Goal: Task Accomplishment & Management: Manage account settings

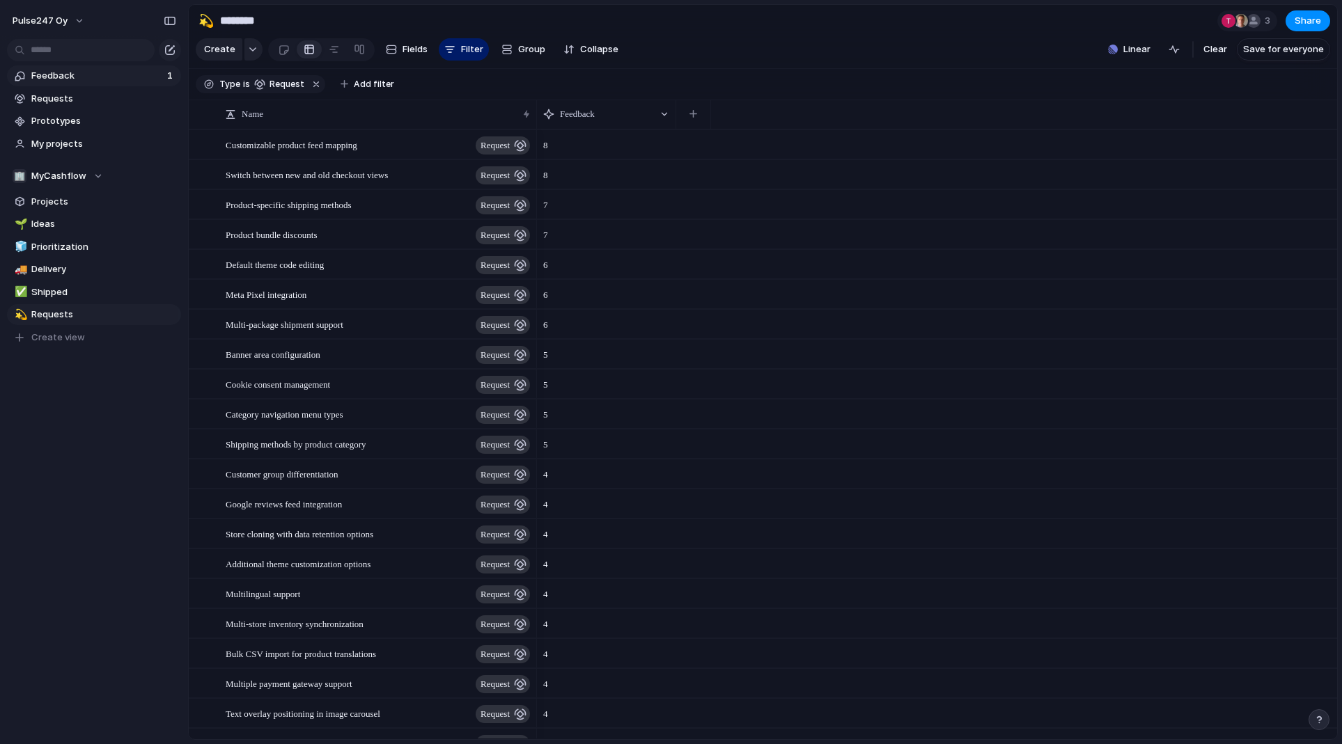
click at [75, 79] on span "Feedback" at bounding box center [97, 76] width 132 height 14
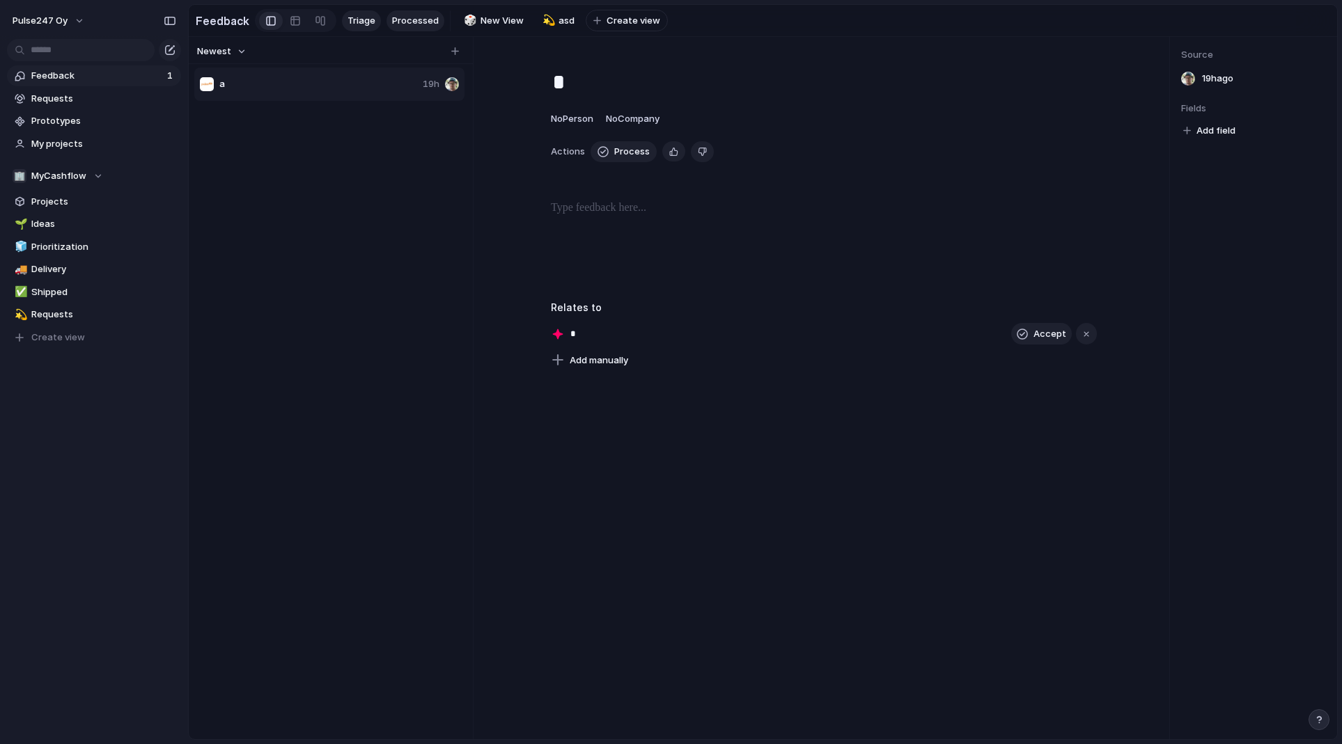
click at [396, 16] on span "Processed" at bounding box center [415, 21] width 47 height 14
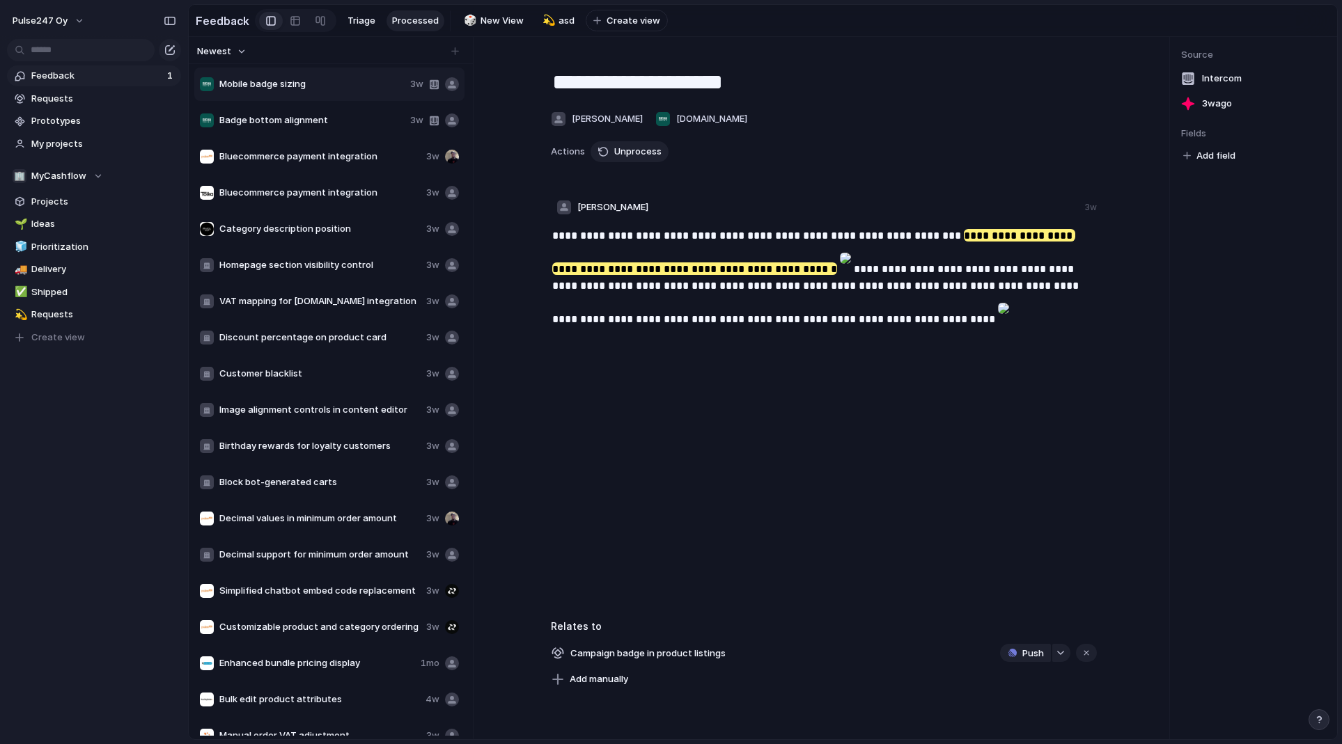
click at [214, 50] on span "Newest" at bounding box center [214, 52] width 34 height 14
click at [214, 50] on div "Newest Oldest" at bounding box center [671, 372] width 1342 height 744
click at [82, 97] on span "Requests" at bounding box center [103, 99] width 145 height 14
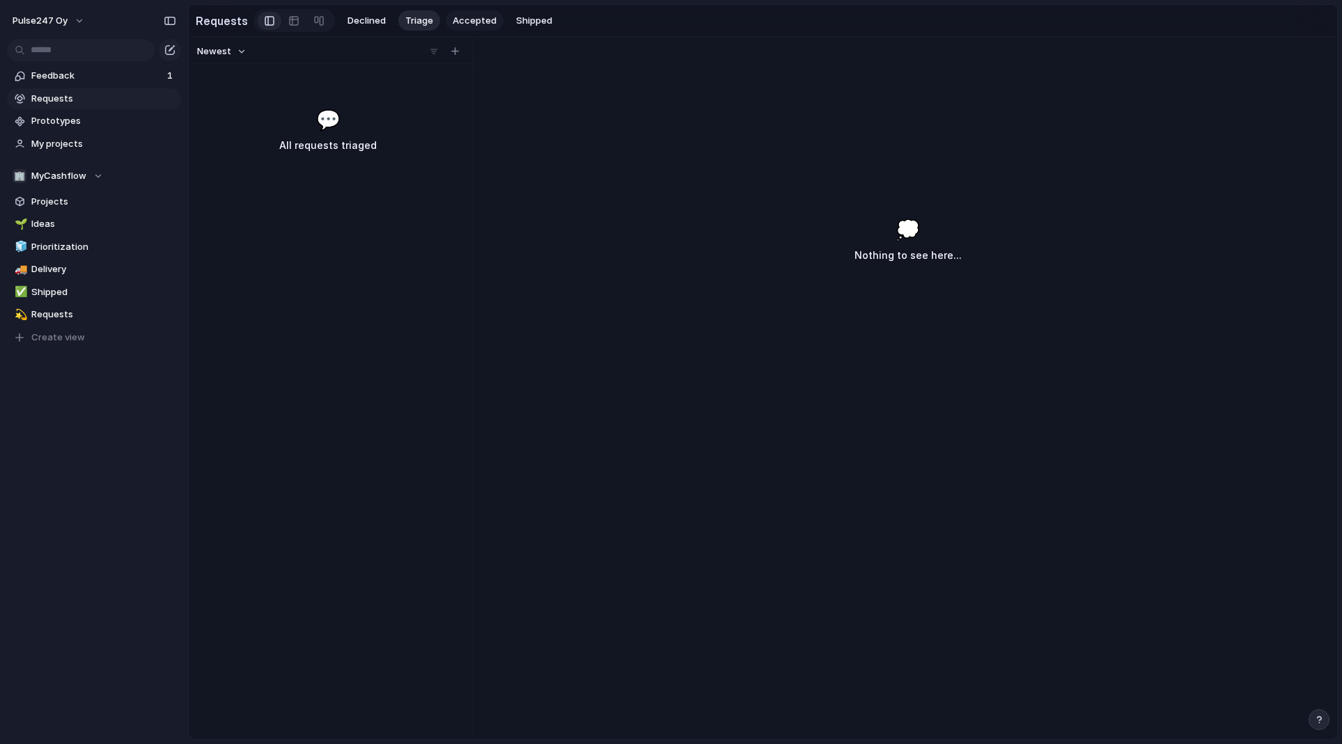
click at [466, 22] on span "Accepted" at bounding box center [475, 21] width 44 height 14
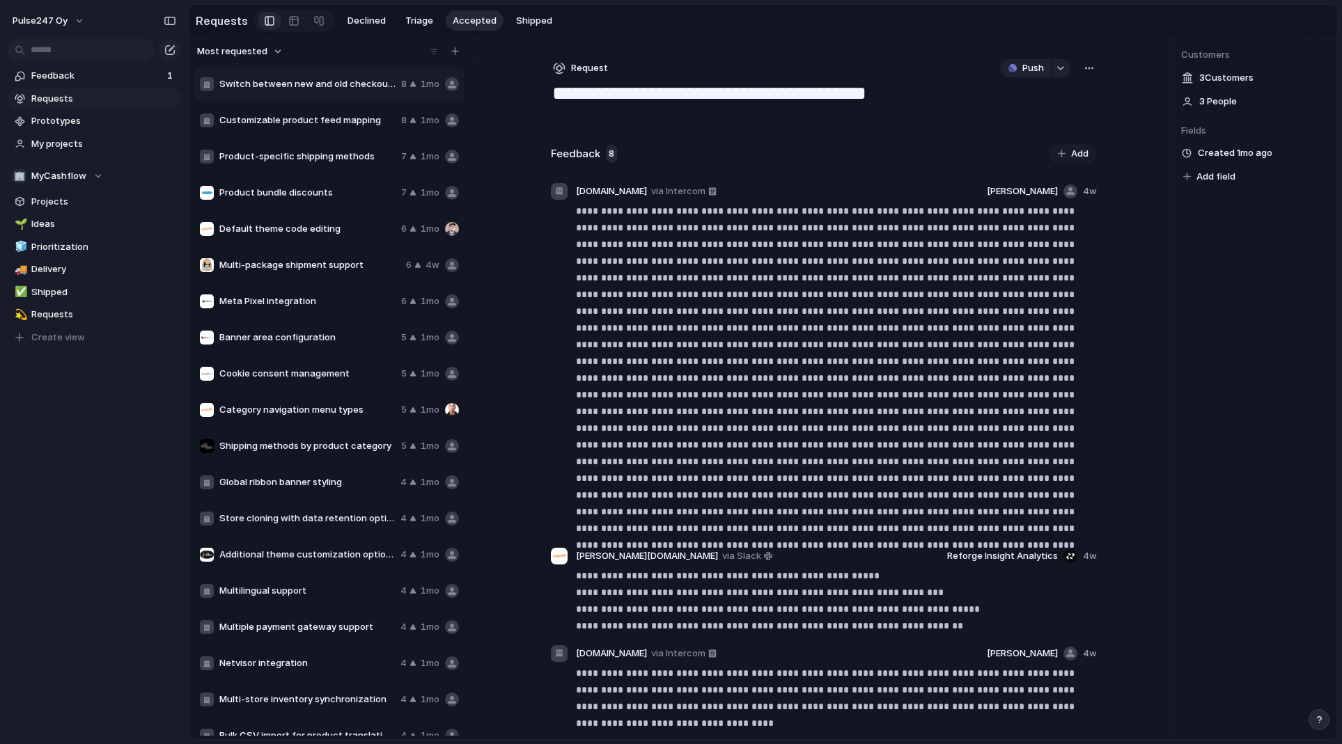
click at [269, 50] on button "Most requested" at bounding box center [240, 51] width 90 height 18
click at [327, 52] on div "Last changed Newest Oldest Most requested Least requested" at bounding box center [671, 372] width 1342 height 744
click at [285, 116] on span "Customizable product feed mapping" at bounding box center [307, 120] width 176 height 14
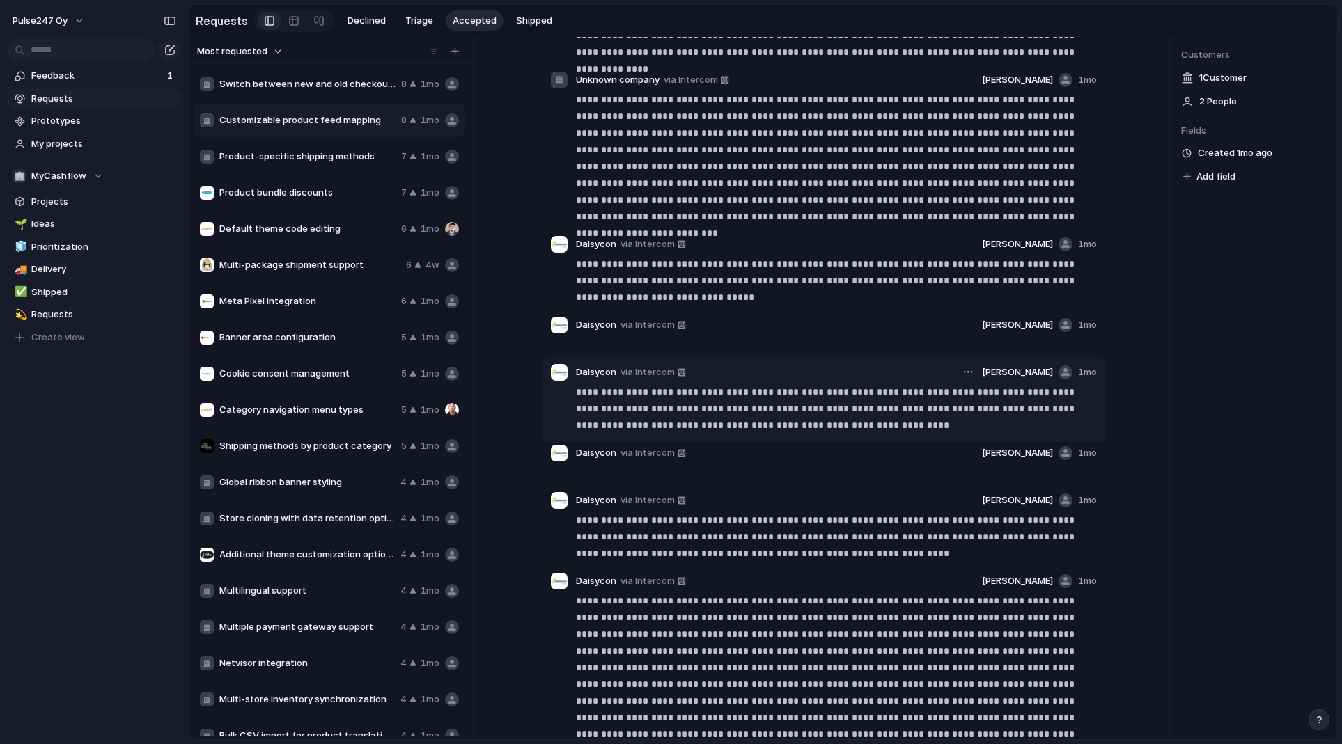
scroll to position [184, 0]
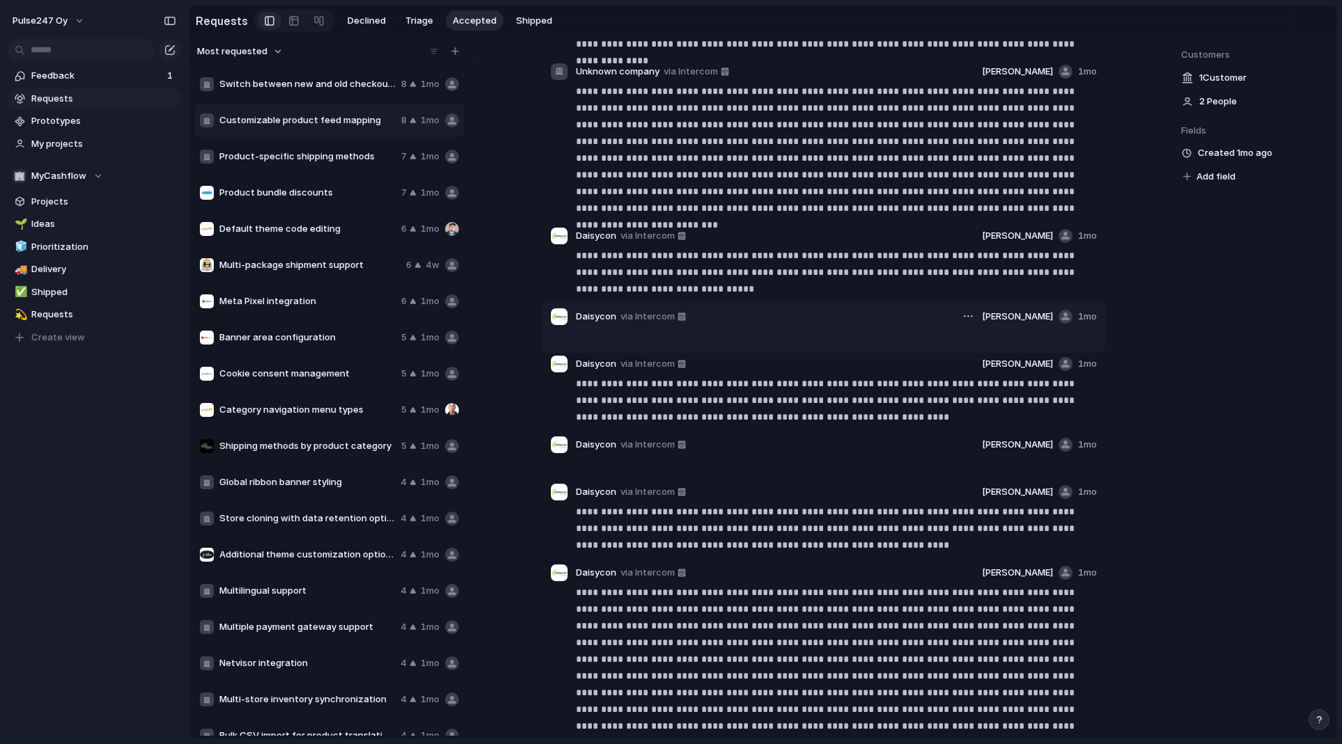
click at [794, 315] on header "Daisycon via Intercom Jouni Miettinen 1mo" at bounding box center [824, 316] width 546 height 17
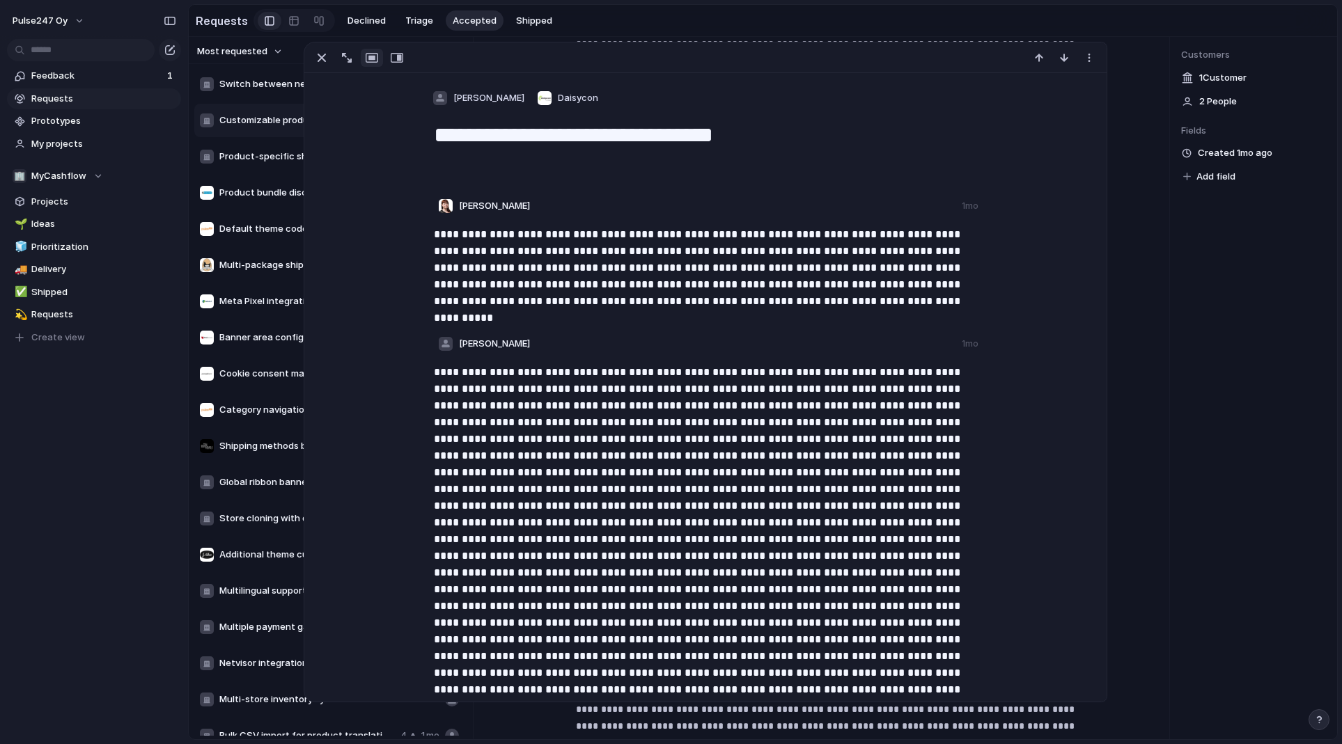
click at [1137, 134] on div "**********" at bounding box center [763, 388] width 1148 height 702
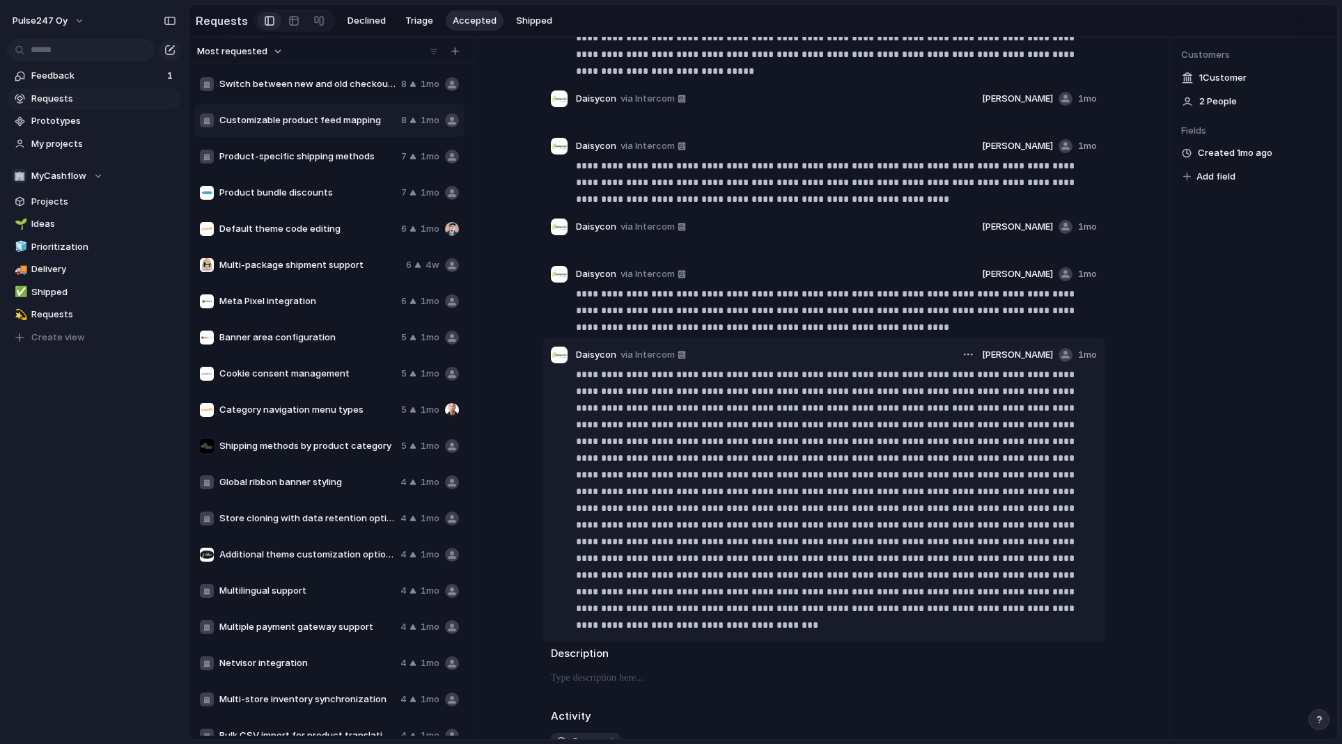
scroll to position [444, 0]
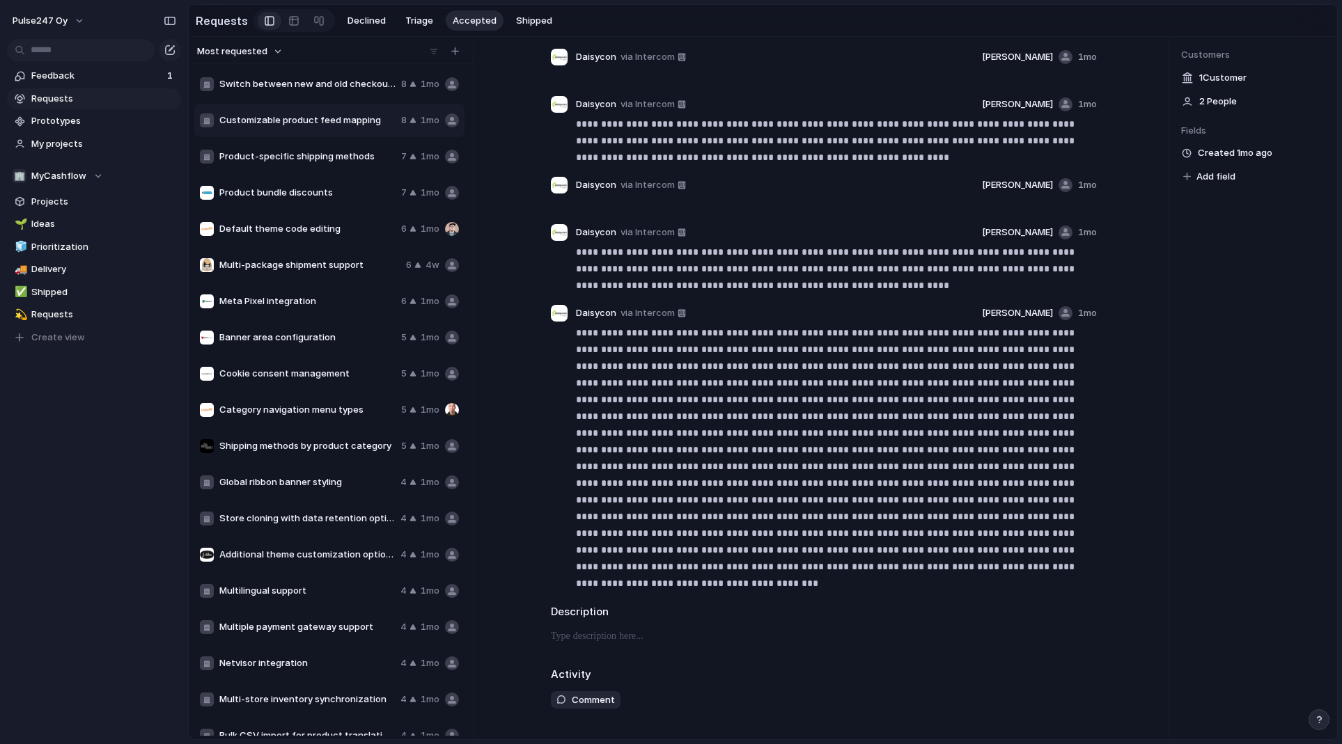
click at [320, 147] on div "Product-specific shipping methods 7 1mo" at bounding box center [329, 156] width 270 height 33
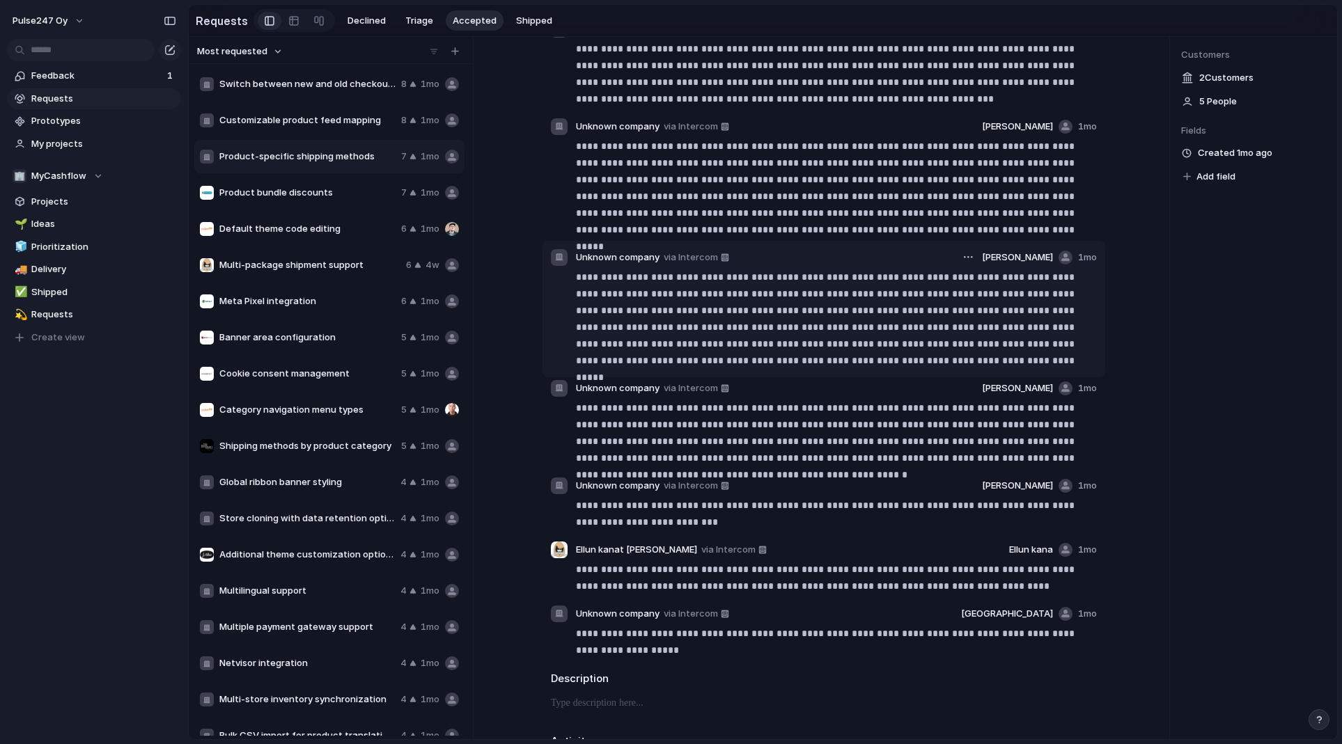
scroll to position [165, 0]
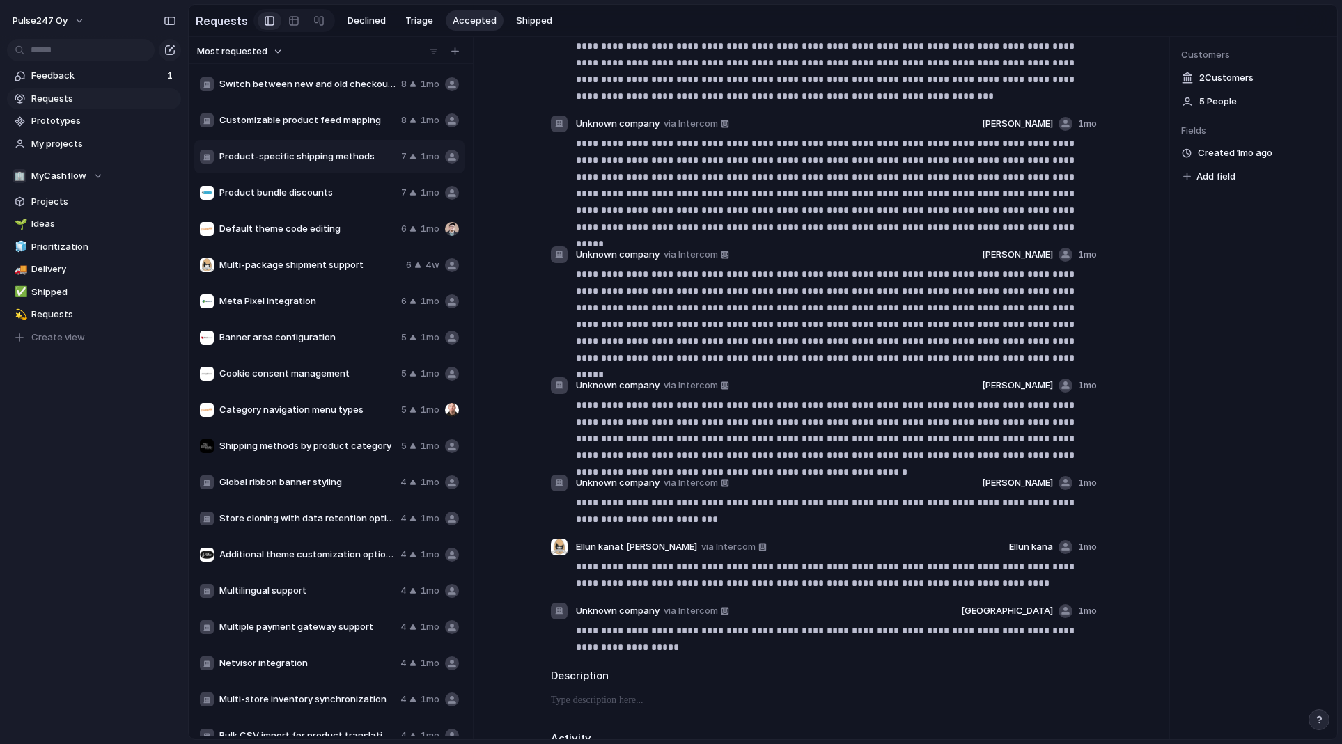
click at [298, 189] on span "Product bundle discounts" at bounding box center [307, 193] width 176 height 14
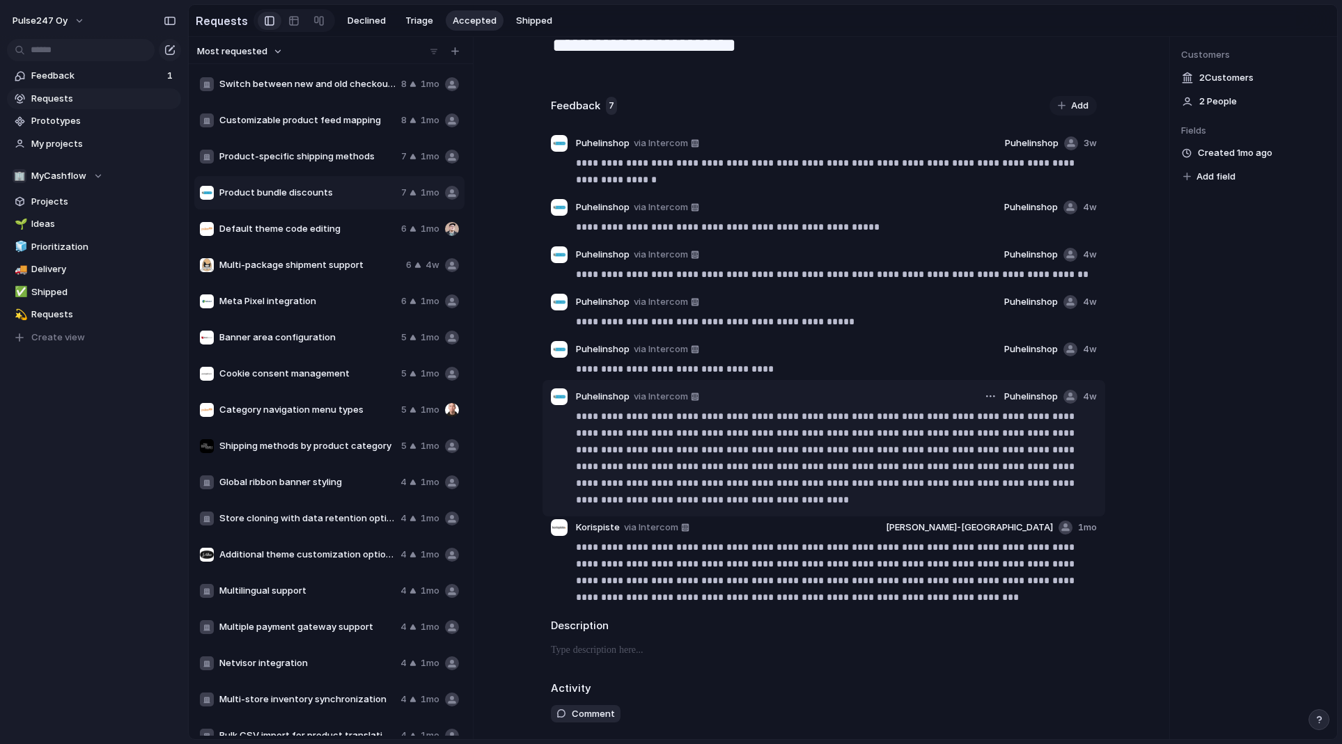
scroll to position [56, 0]
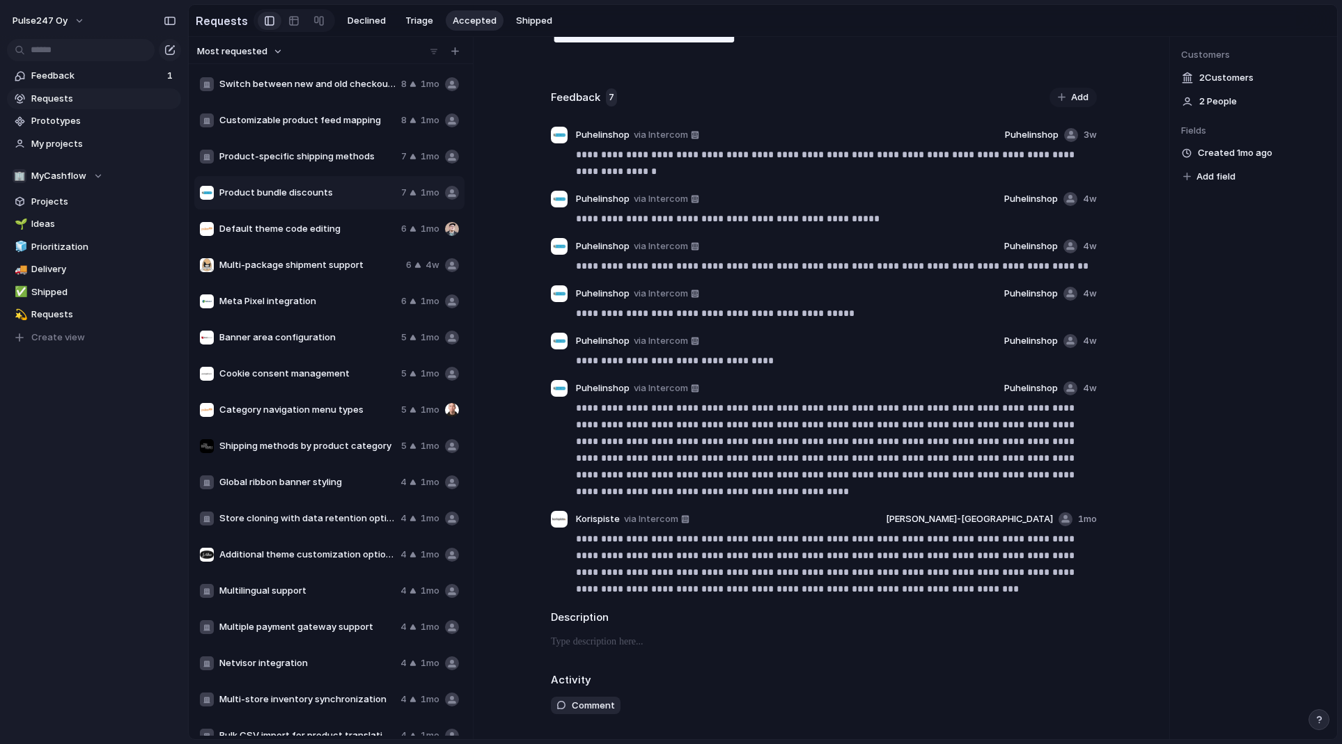
click at [280, 227] on span "Default theme code editing" at bounding box center [307, 229] width 176 height 14
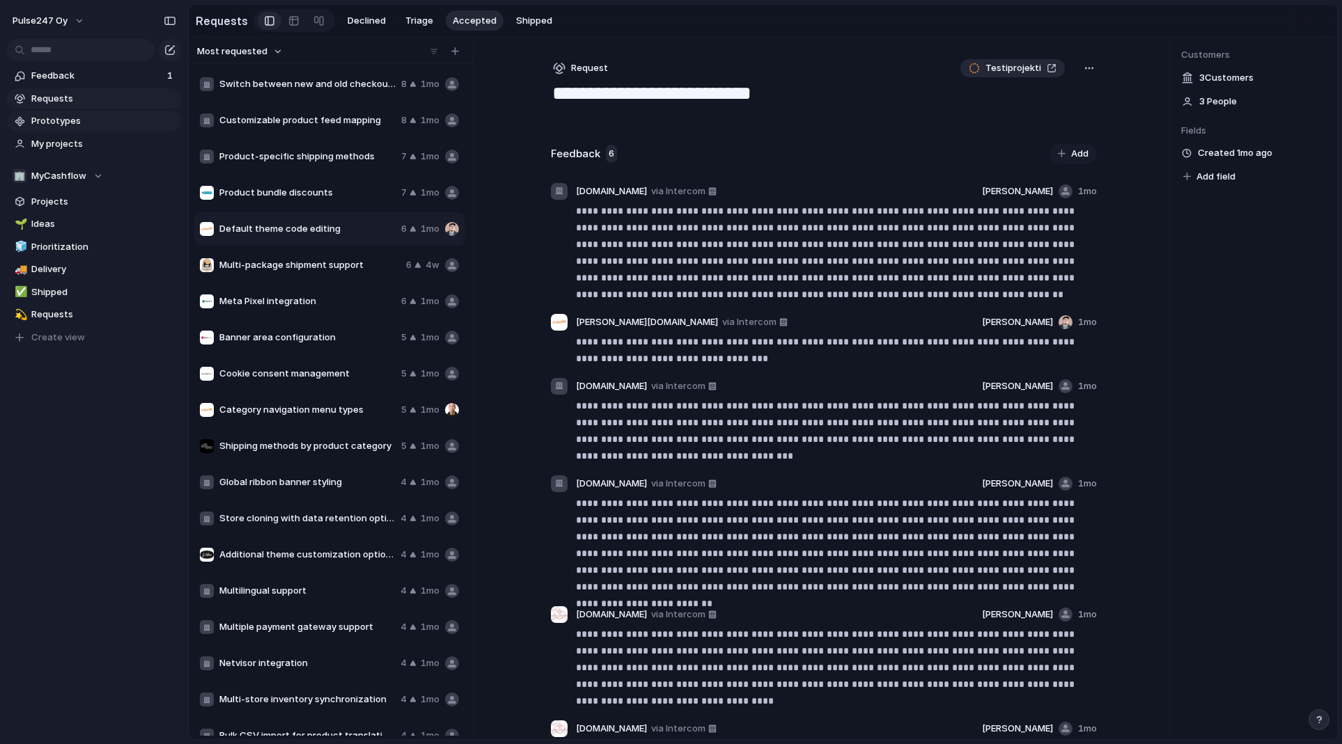
click at [72, 125] on span "Prototypes" at bounding box center [103, 121] width 145 height 14
click at [313, 234] on span "Default theme code editing" at bounding box center [307, 229] width 176 height 14
click at [312, 264] on span "Multi-package shipment support" at bounding box center [309, 265] width 181 height 14
type textarea "**********"
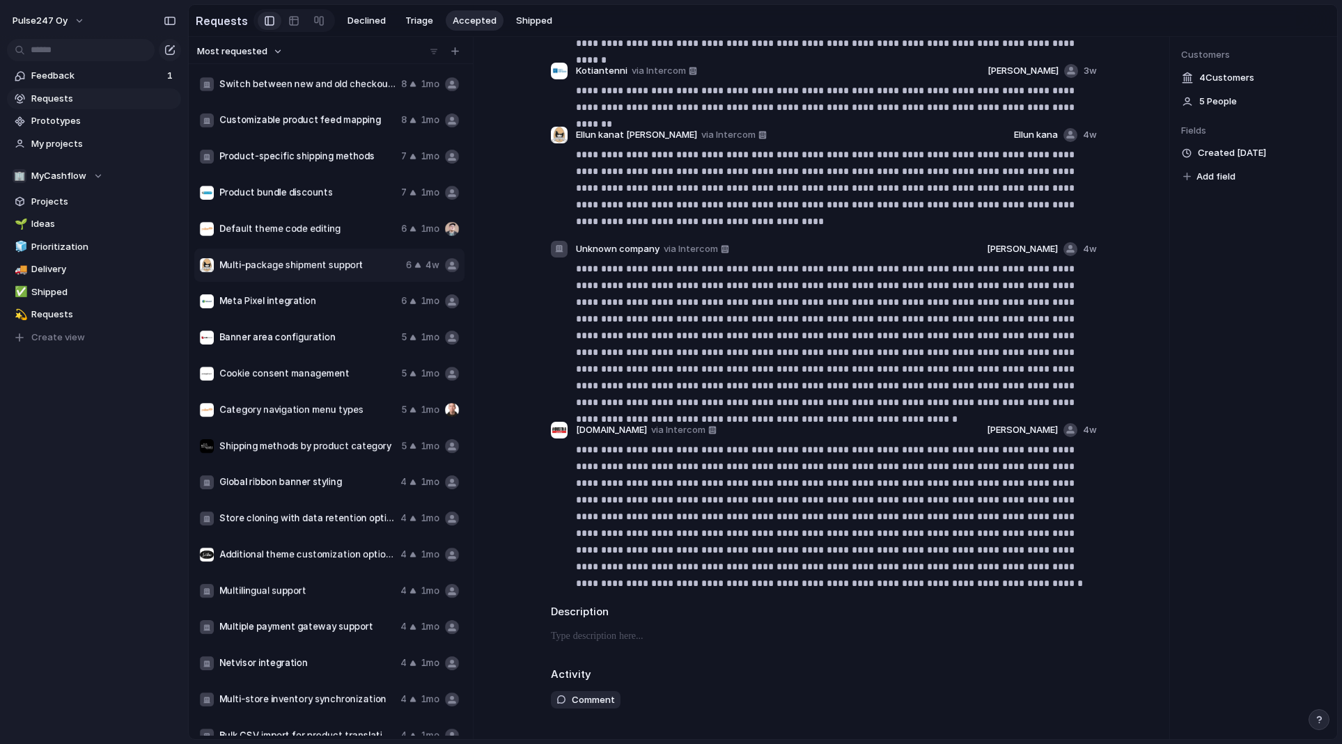
click at [54, 86] on section "Feedback 1 Requests Prototypes My projects" at bounding box center [94, 109] width 188 height 92
click at [55, 82] on span "Feedback" at bounding box center [97, 76] width 132 height 14
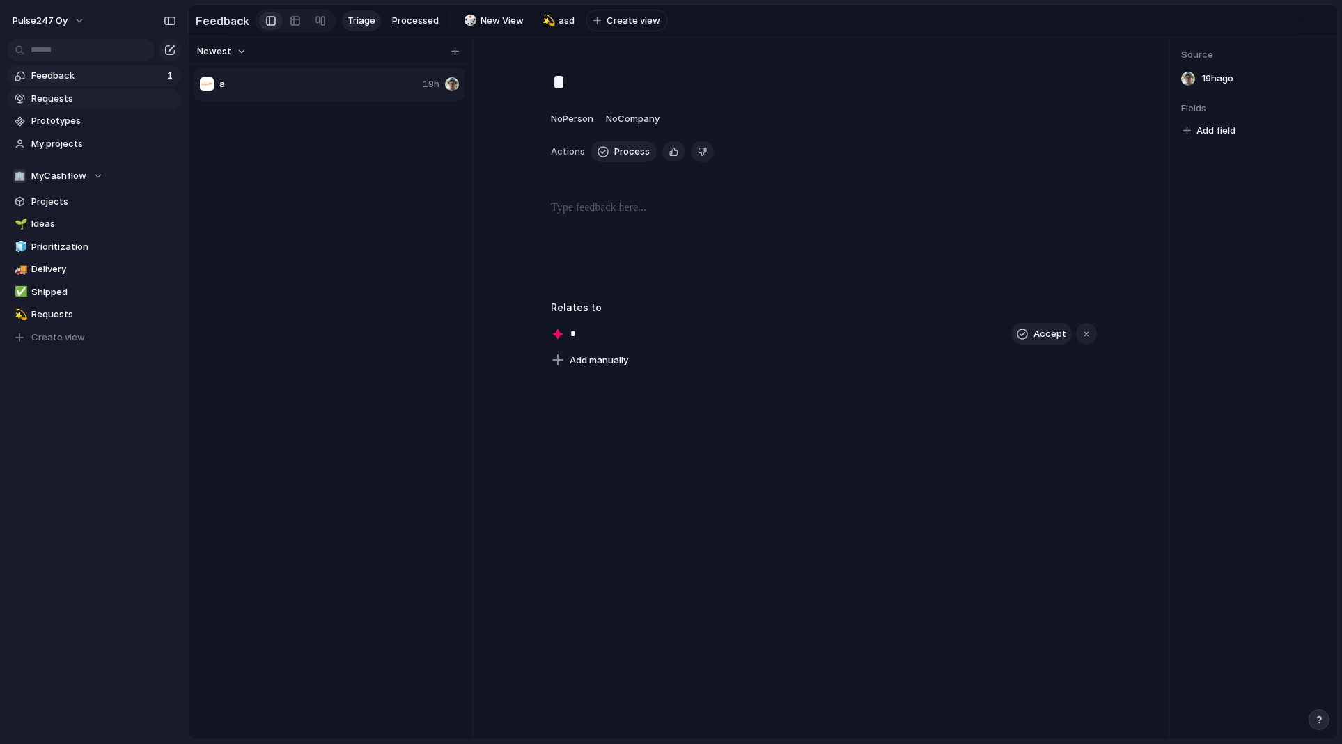
click at [51, 100] on span "Requests" at bounding box center [103, 99] width 145 height 14
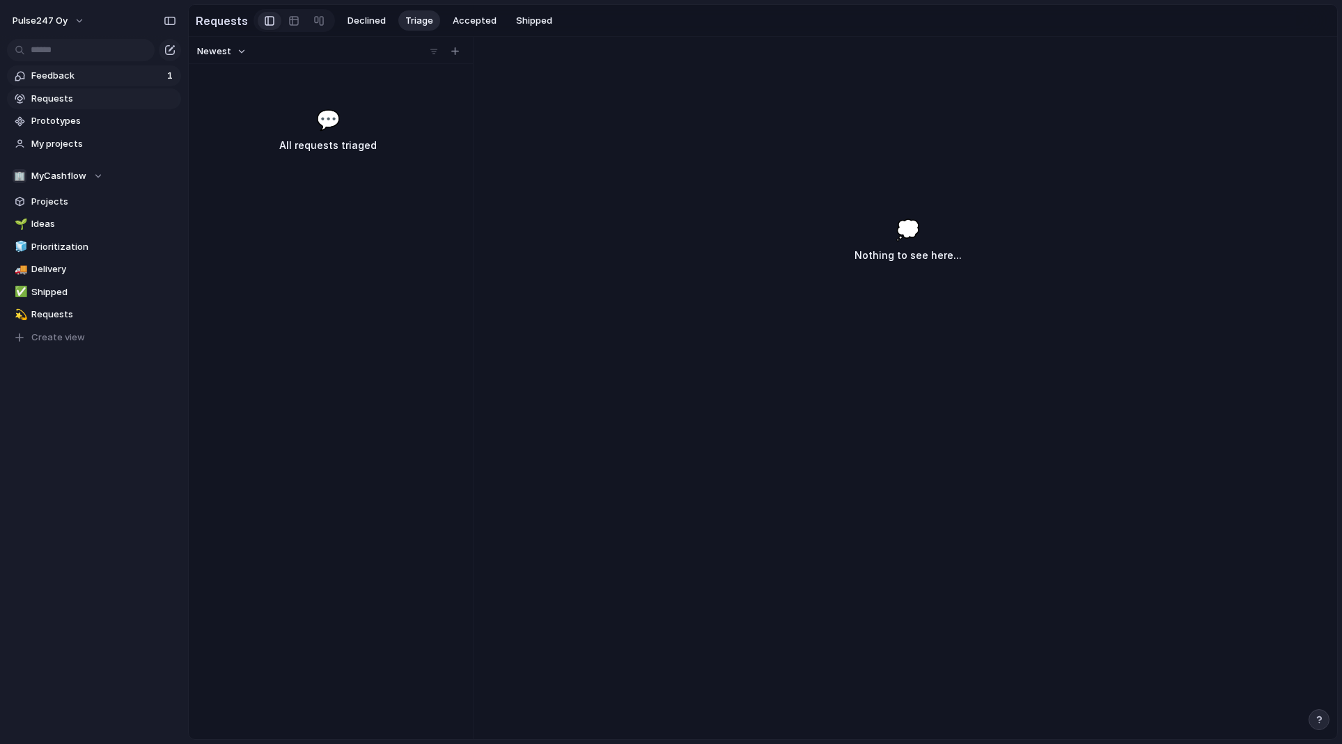
click at [54, 84] on link "Feedback 1" at bounding box center [94, 75] width 174 height 21
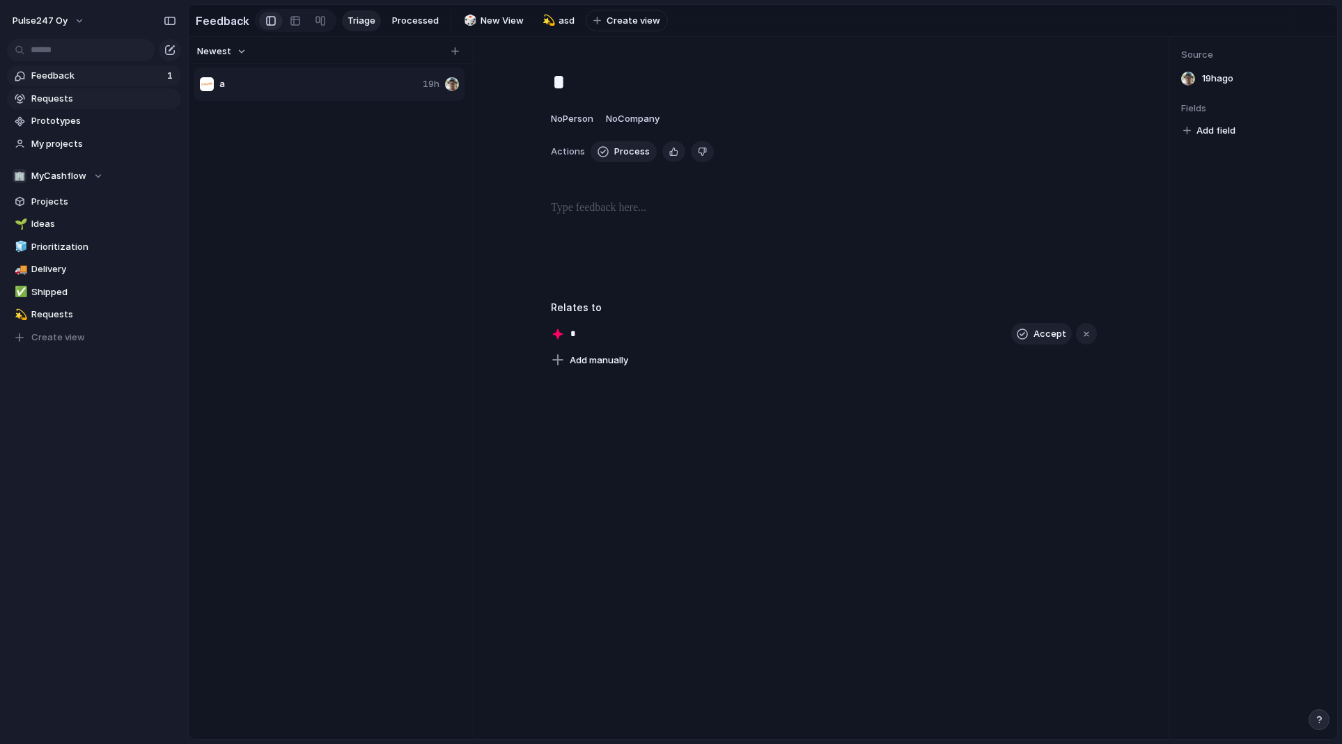
click at [58, 100] on span "Requests" at bounding box center [103, 99] width 145 height 14
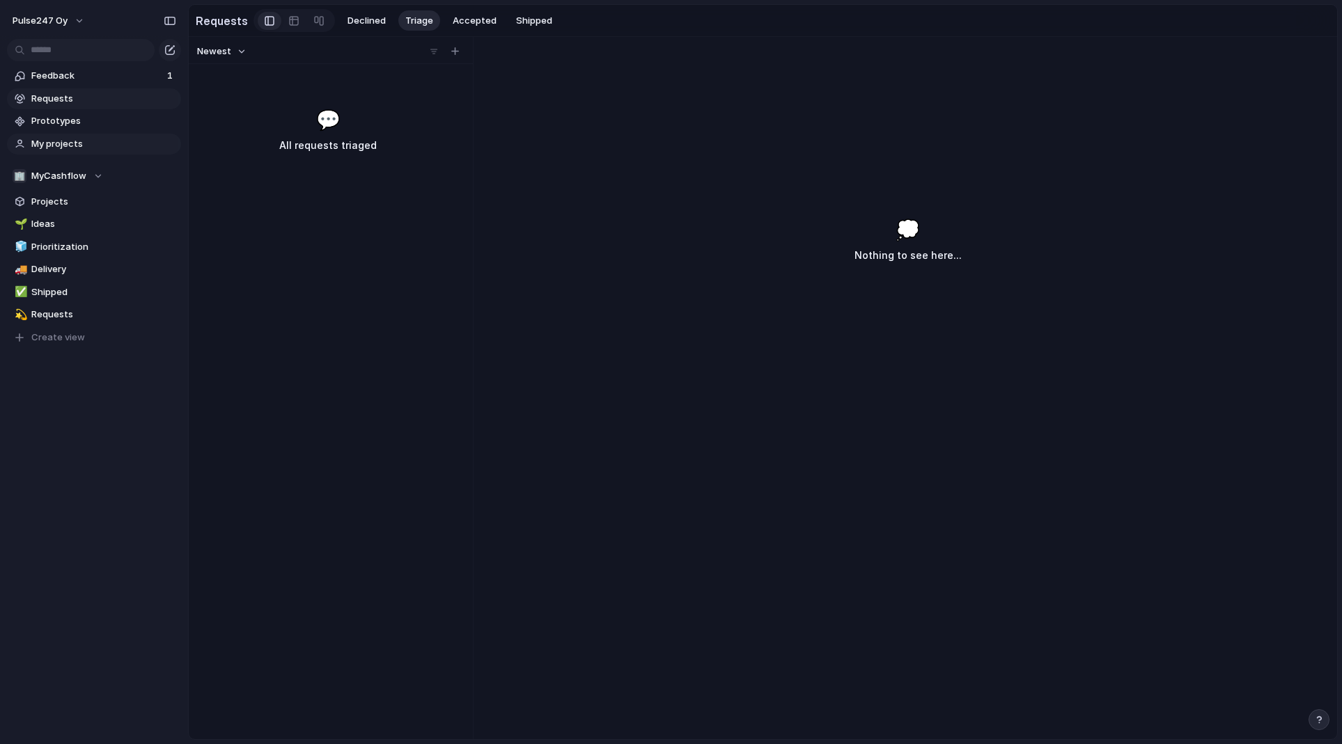
click at [71, 148] on span "My projects" at bounding box center [103, 144] width 145 height 14
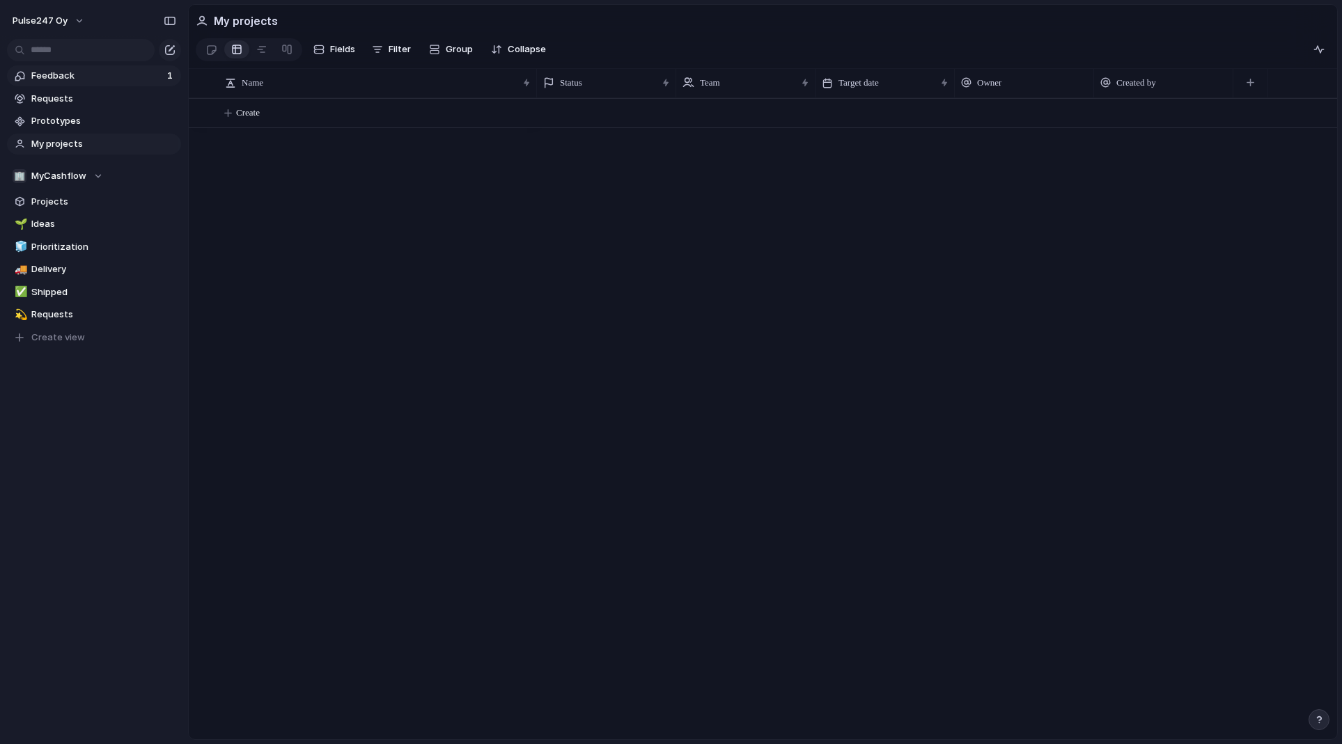
click at [54, 74] on span "Feedback" at bounding box center [97, 76] width 132 height 14
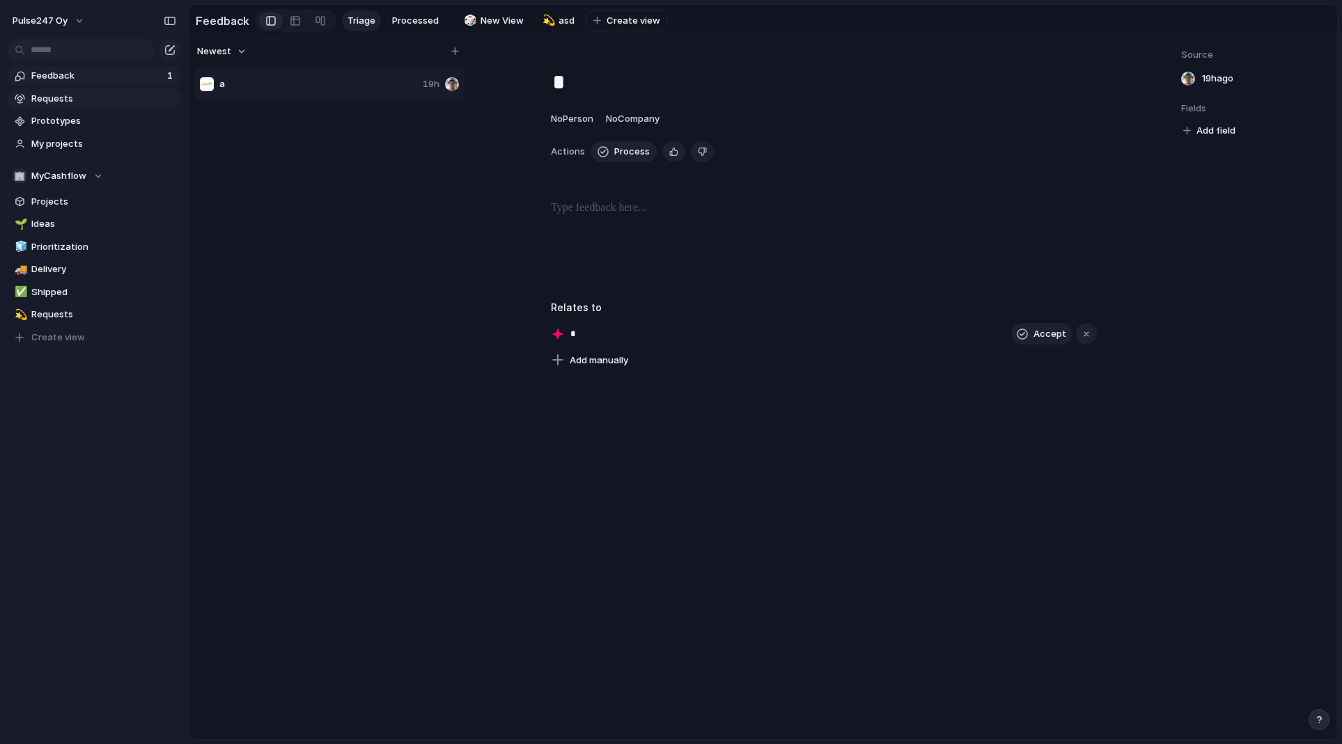
click at [59, 92] on span "Requests" at bounding box center [103, 99] width 145 height 14
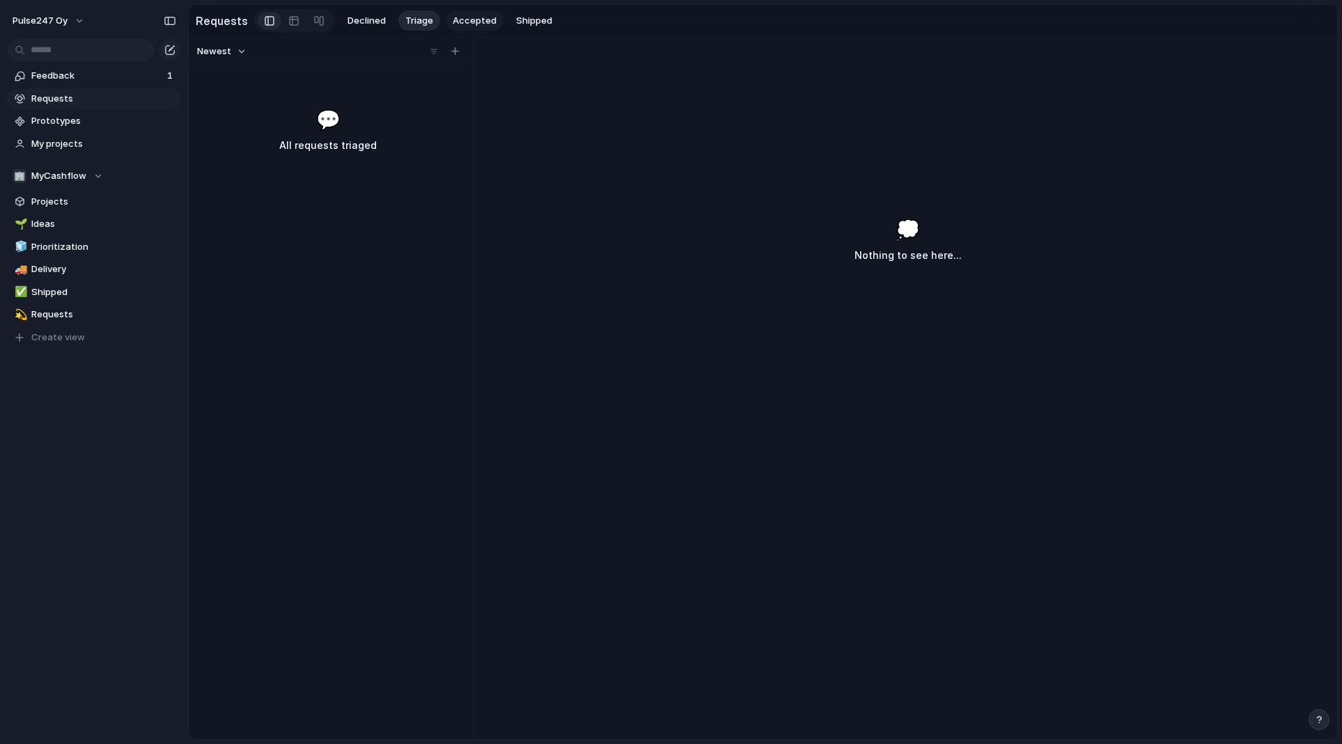
click at [476, 23] on span "Accepted" at bounding box center [475, 21] width 44 height 14
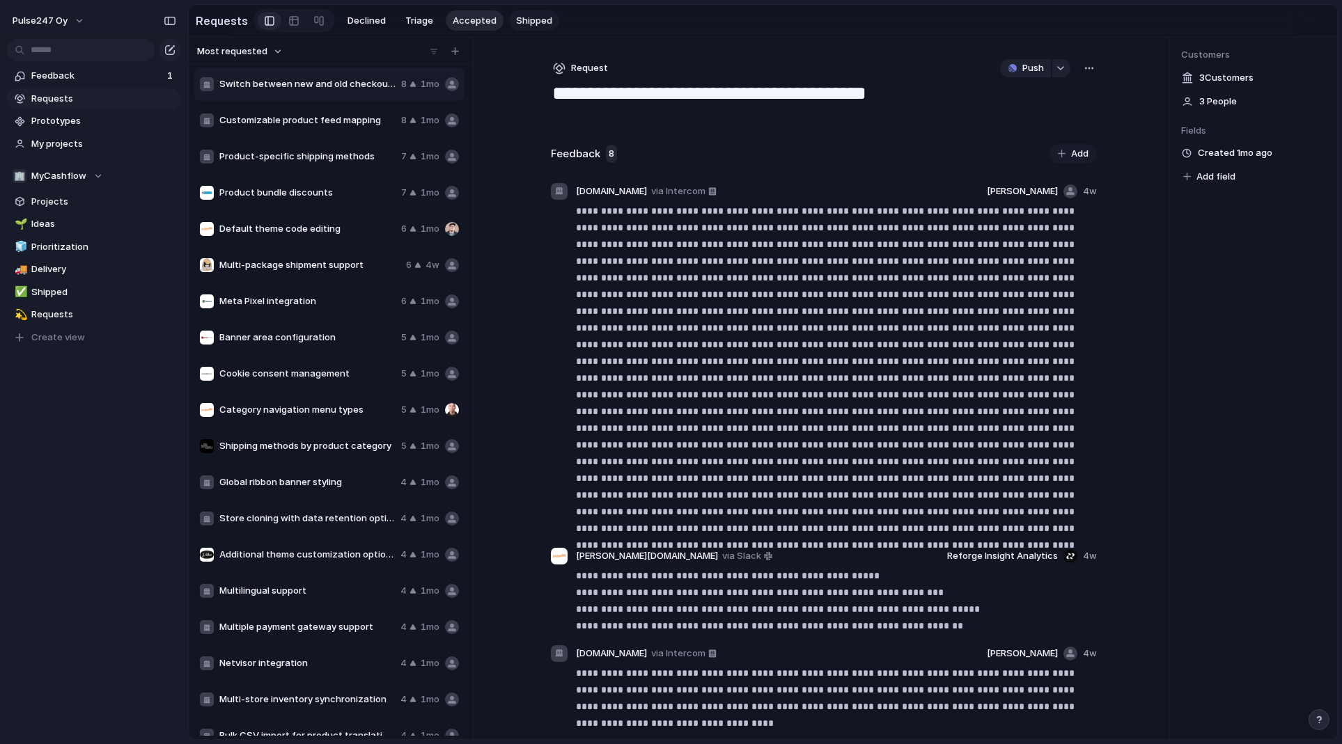
click at [516, 16] on span "Shipped" at bounding box center [534, 21] width 36 height 14
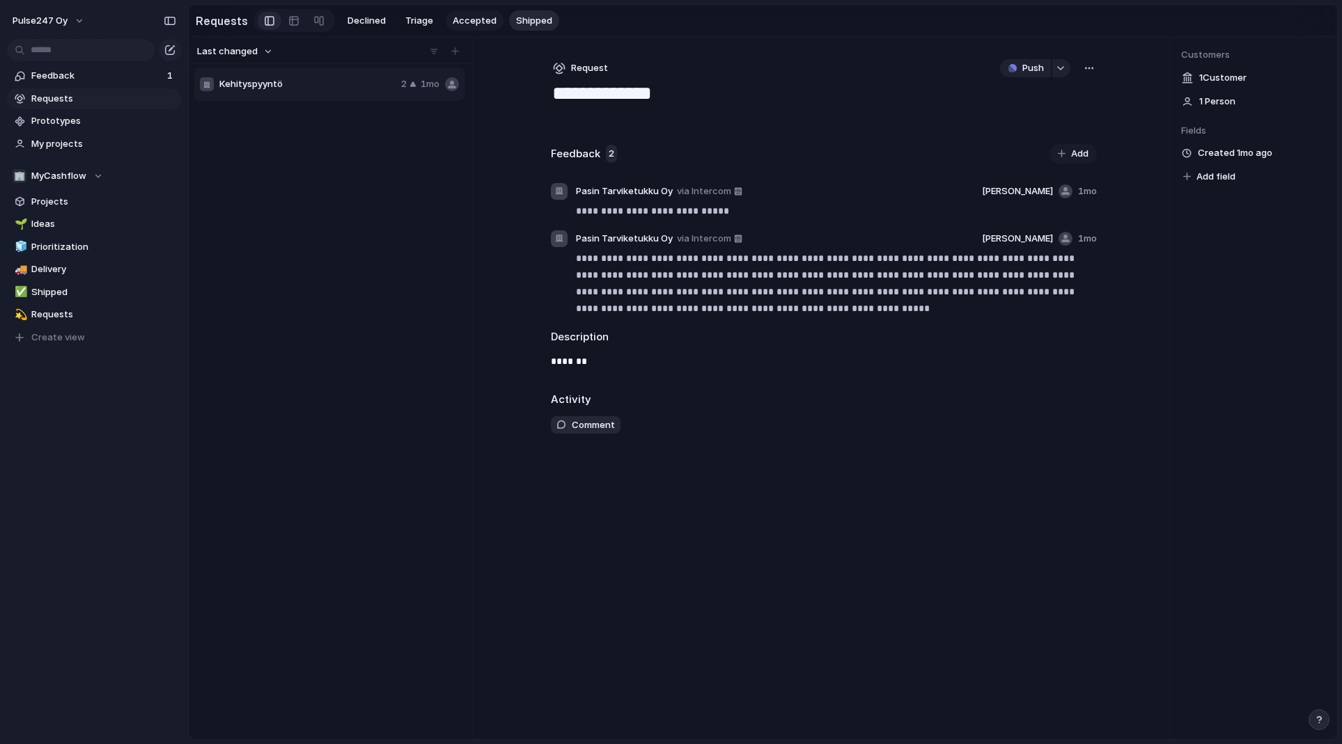
click at [462, 20] on span "Accepted" at bounding box center [475, 21] width 44 height 14
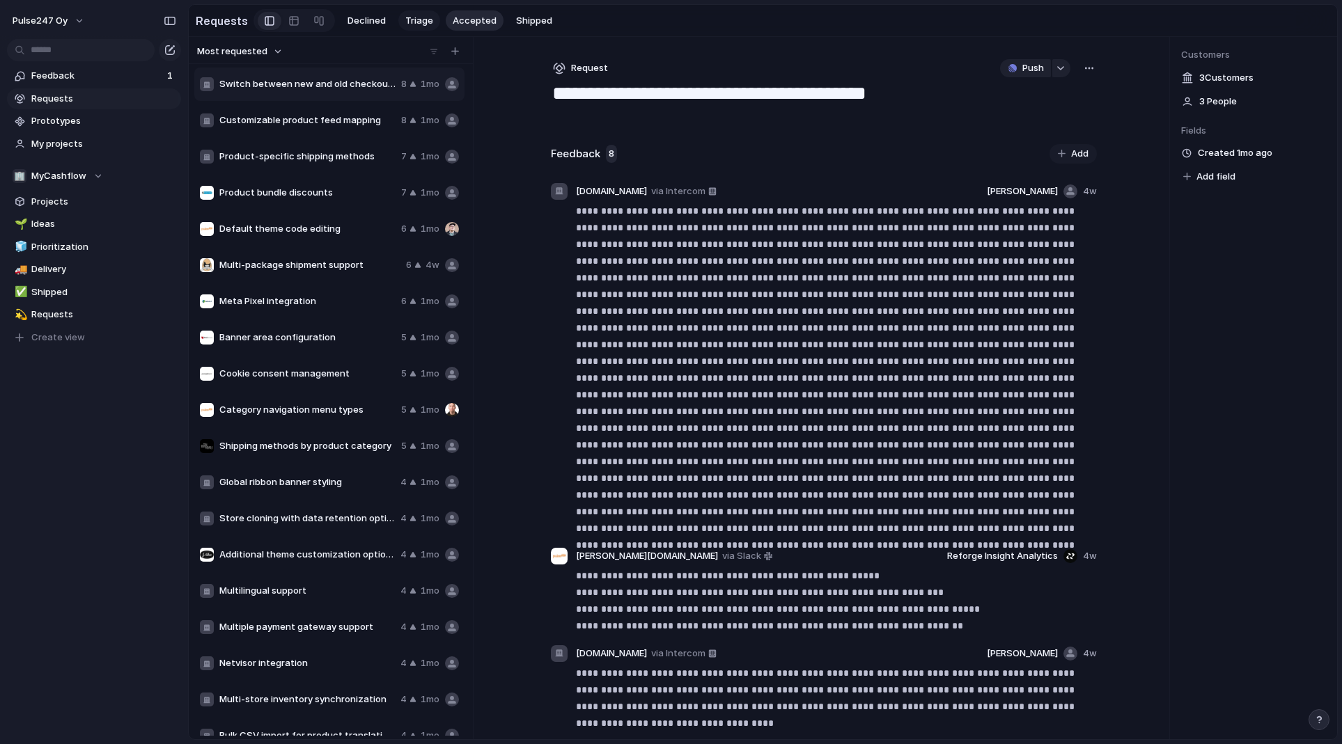
click at [411, 18] on span "Triage" at bounding box center [419, 21] width 28 height 14
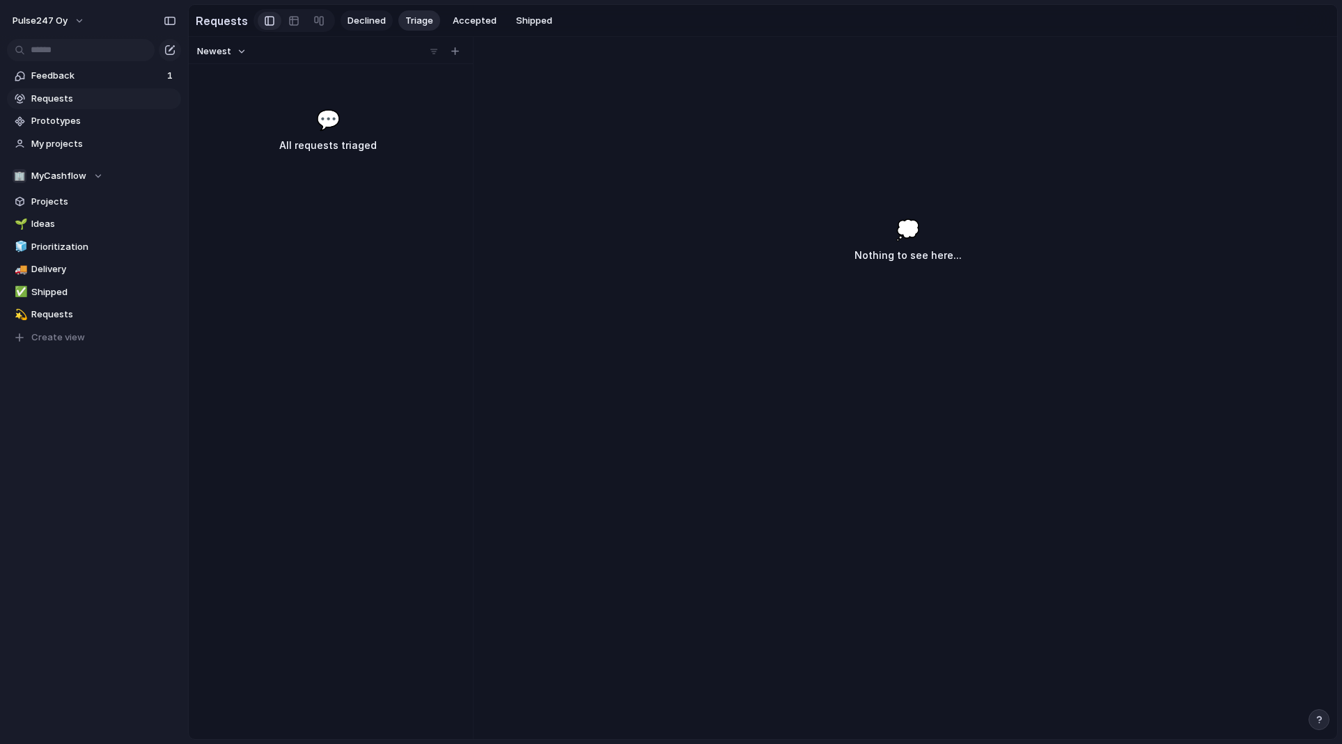
click at [372, 18] on span "Declined" at bounding box center [366, 21] width 38 height 14
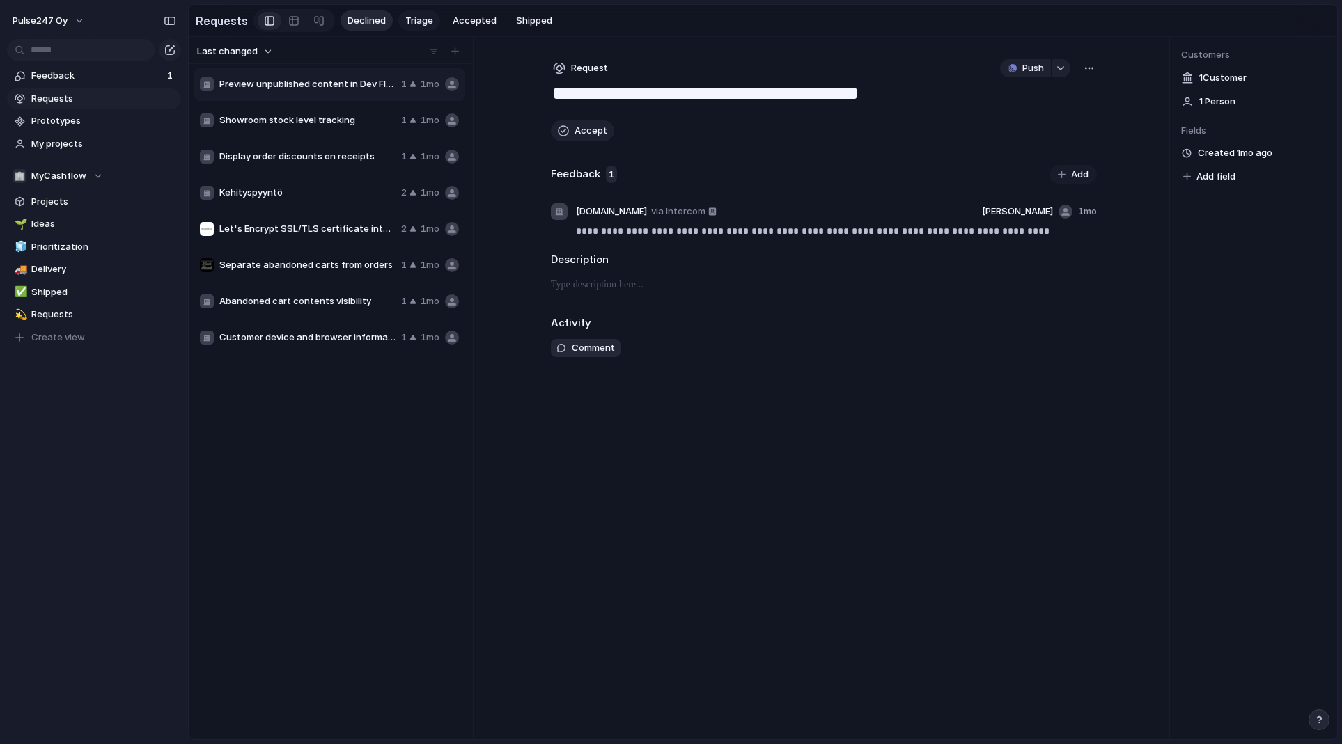
click at [408, 20] on span "Triage" at bounding box center [419, 21] width 28 height 14
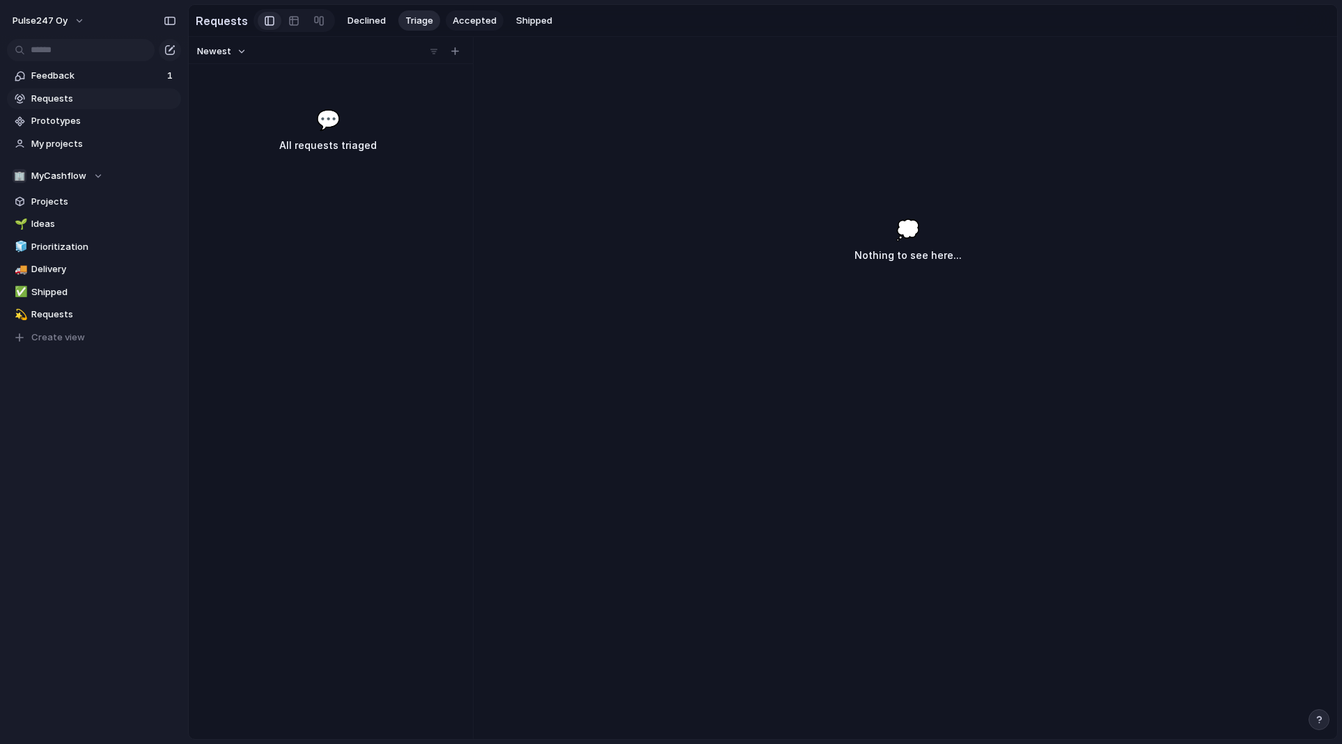
click at [455, 22] on span "Accepted" at bounding box center [475, 21] width 44 height 14
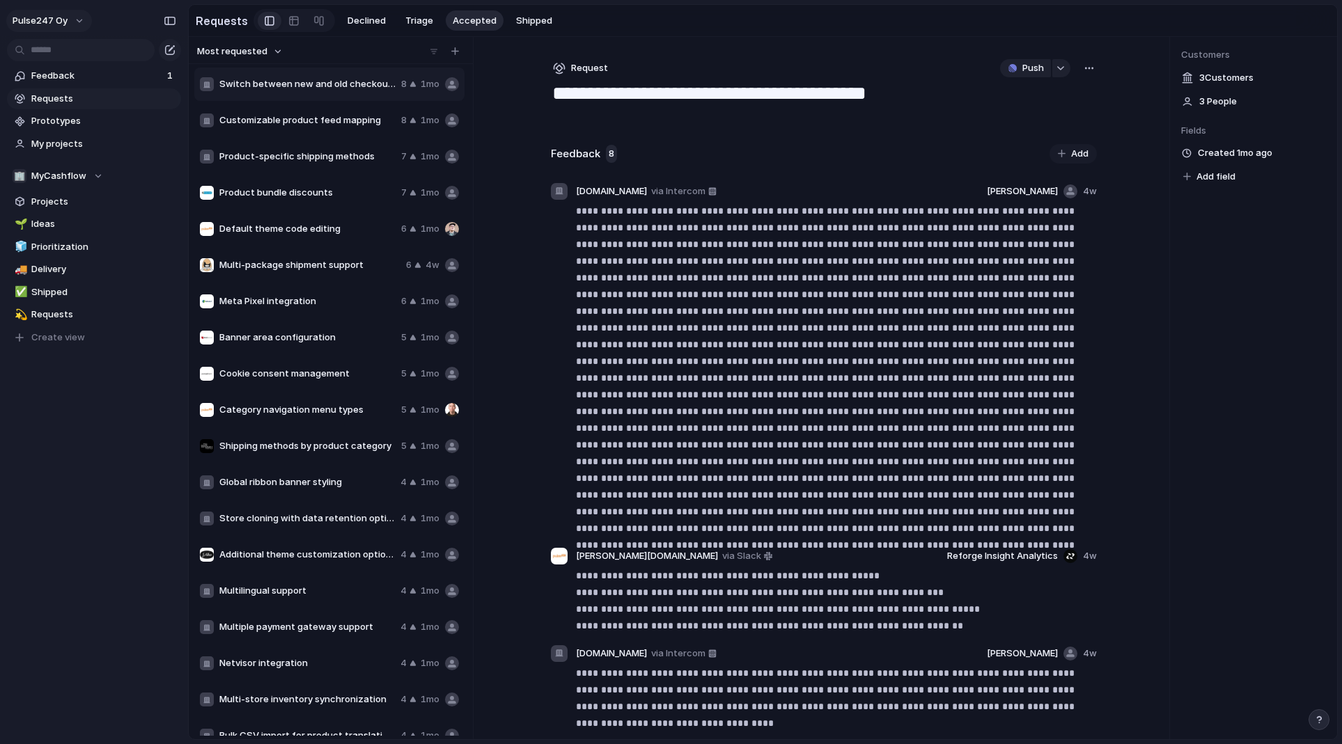
click at [65, 19] on span "Pulse247 Oy" at bounding box center [40, 21] width 55 height 14
click at [67, 51] on li "Settings" at bounding box center [68, 52] width 116 height 22
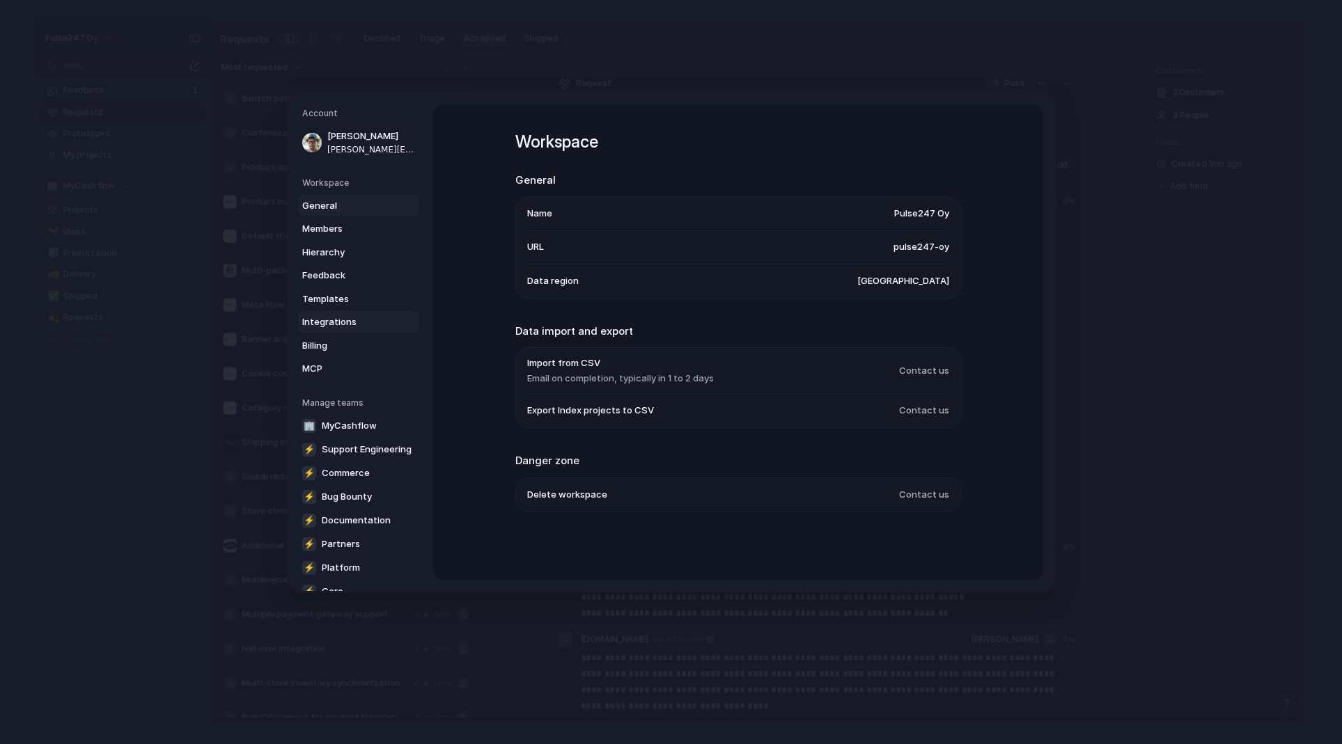
click at [341, 318] on span "Integrations" at bounding box center [346, 322] width 89 height 14
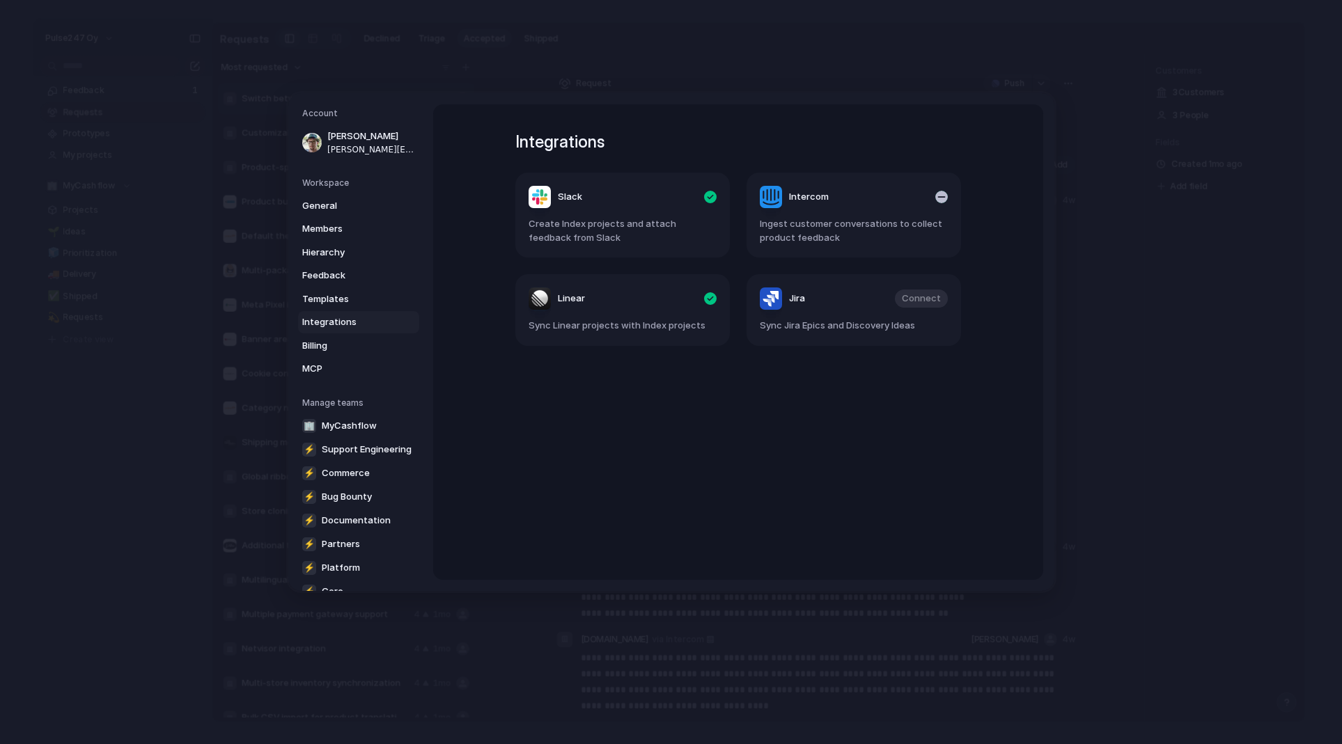
click at [864, 197] on header "Intercom" at bounding box center [854, 197] width 188 height 22
click at [906, 233] on span "Ingest customer conversations to collect product feedback" at bounding box center [854, 230] width 188 height 27
click at [939, 196] on div "button" at bounding box center [941, 197] width 13 height 13
click at [883, 221] on span "Ingest customer conversations to collect product feedback" at bounding box center [854, 230] width 188 height 27
click at [920, 191] on span "Connect" at bounding box center [921, 197] width 39 height 14
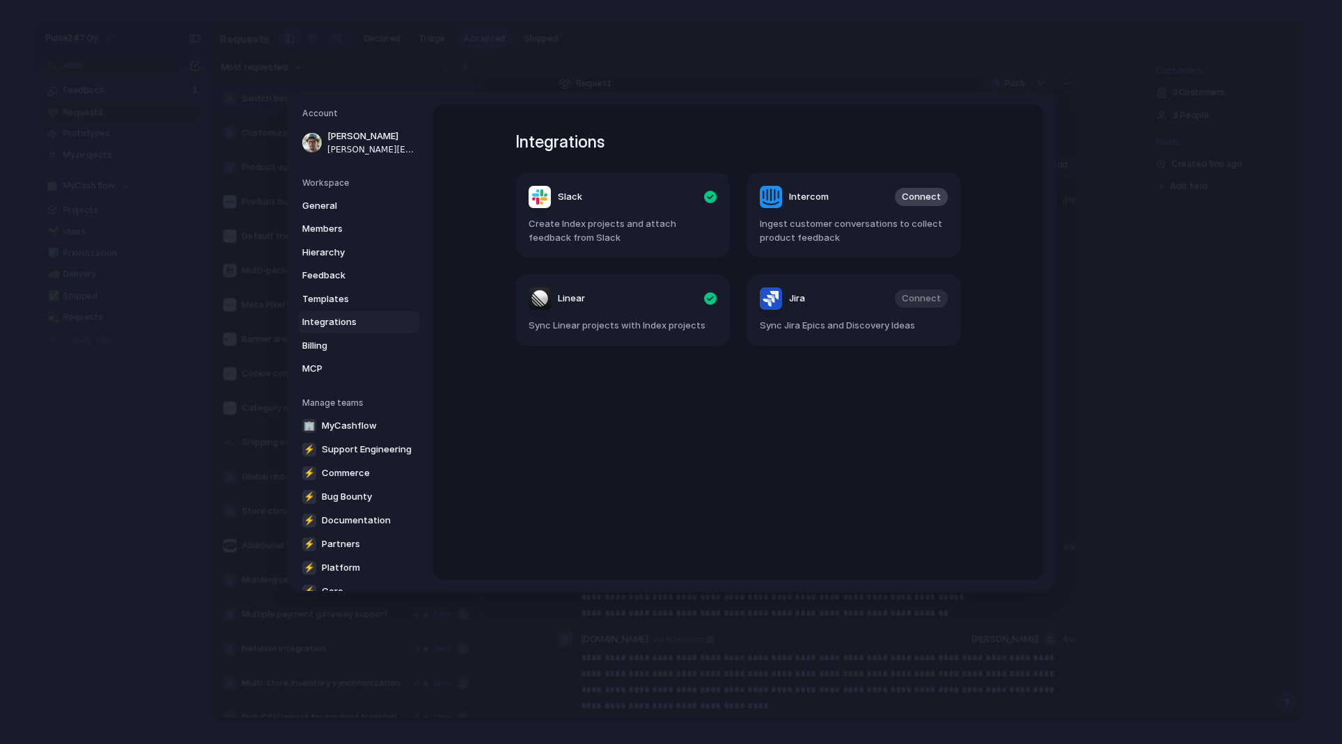
click at [754, 505] on div "Integrations Slack Create Index projects and attach feedback from Slack Interco…" at bounding box center [738, 342] width 496 height 476
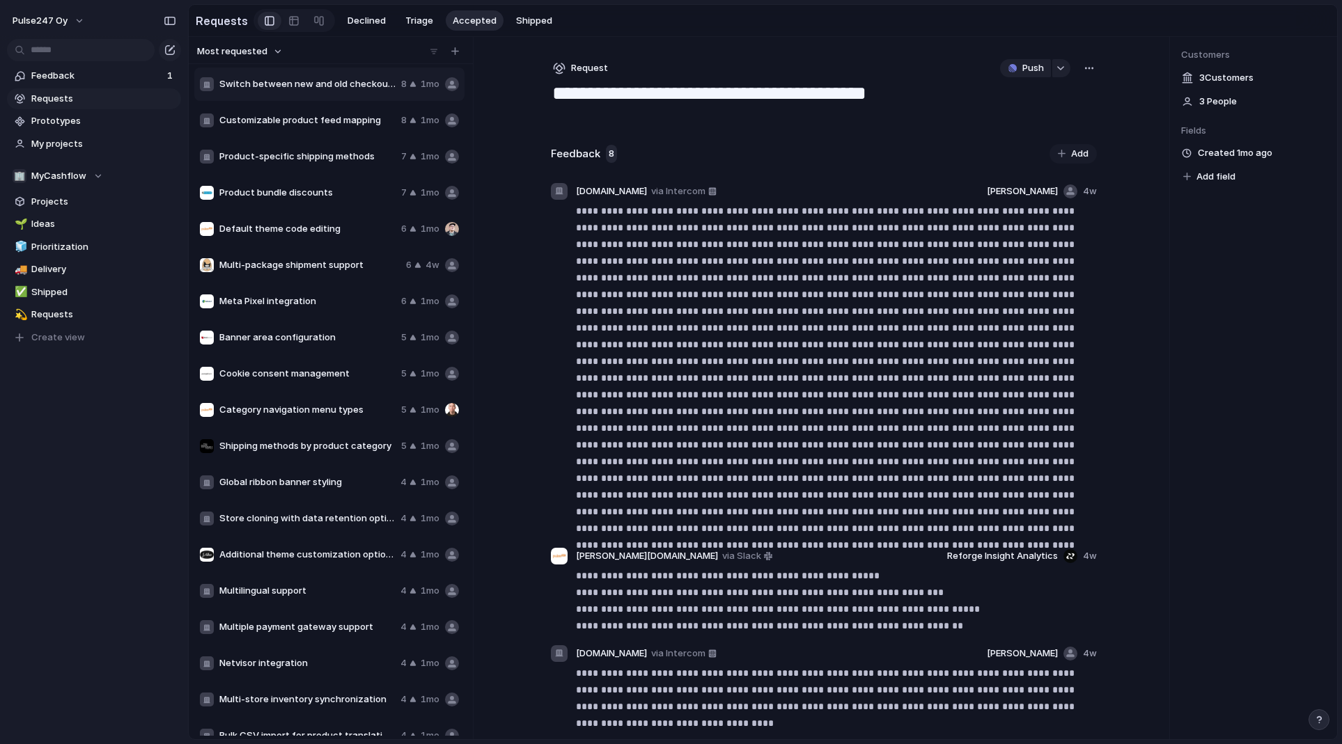
click at [74, 95] on span "Requests" at bounding box center [103, 99] width 145 height 14
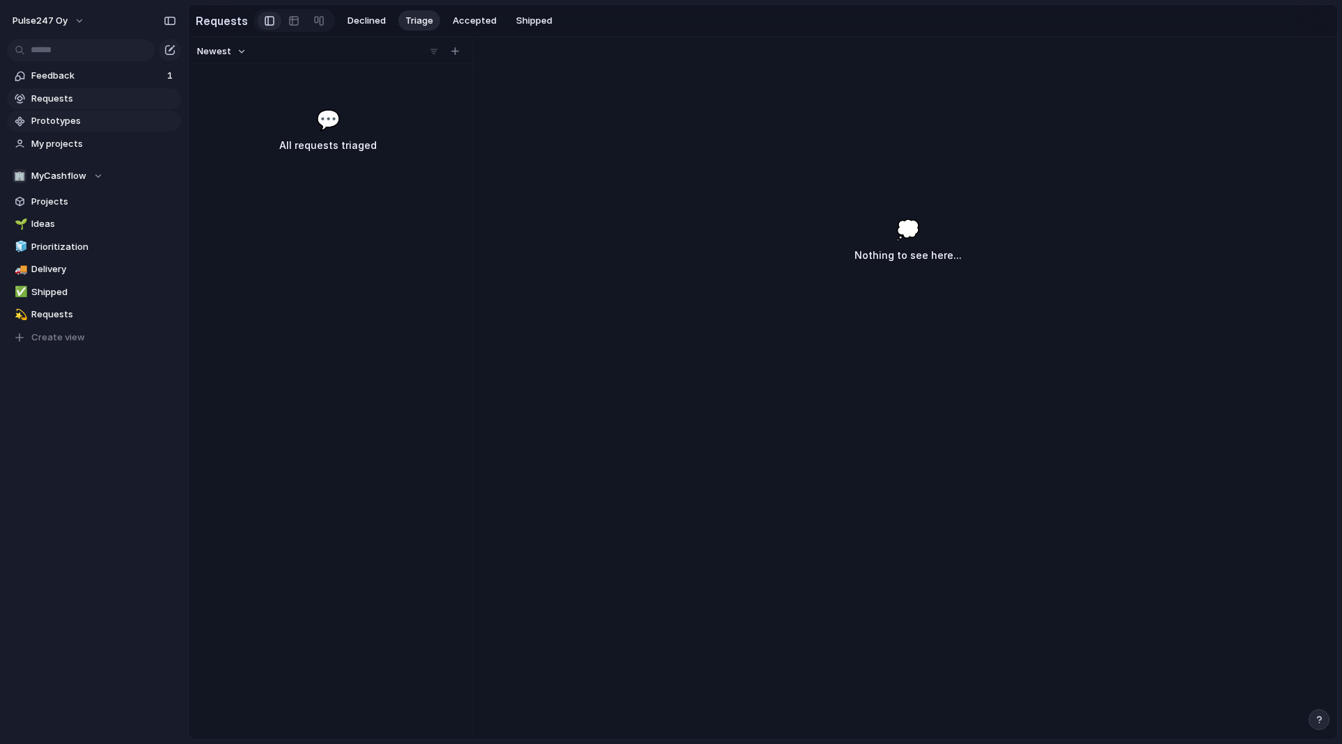
click at [63, 124] on span "Prototypes" at bounding box center [103, 121] width 145 height 14
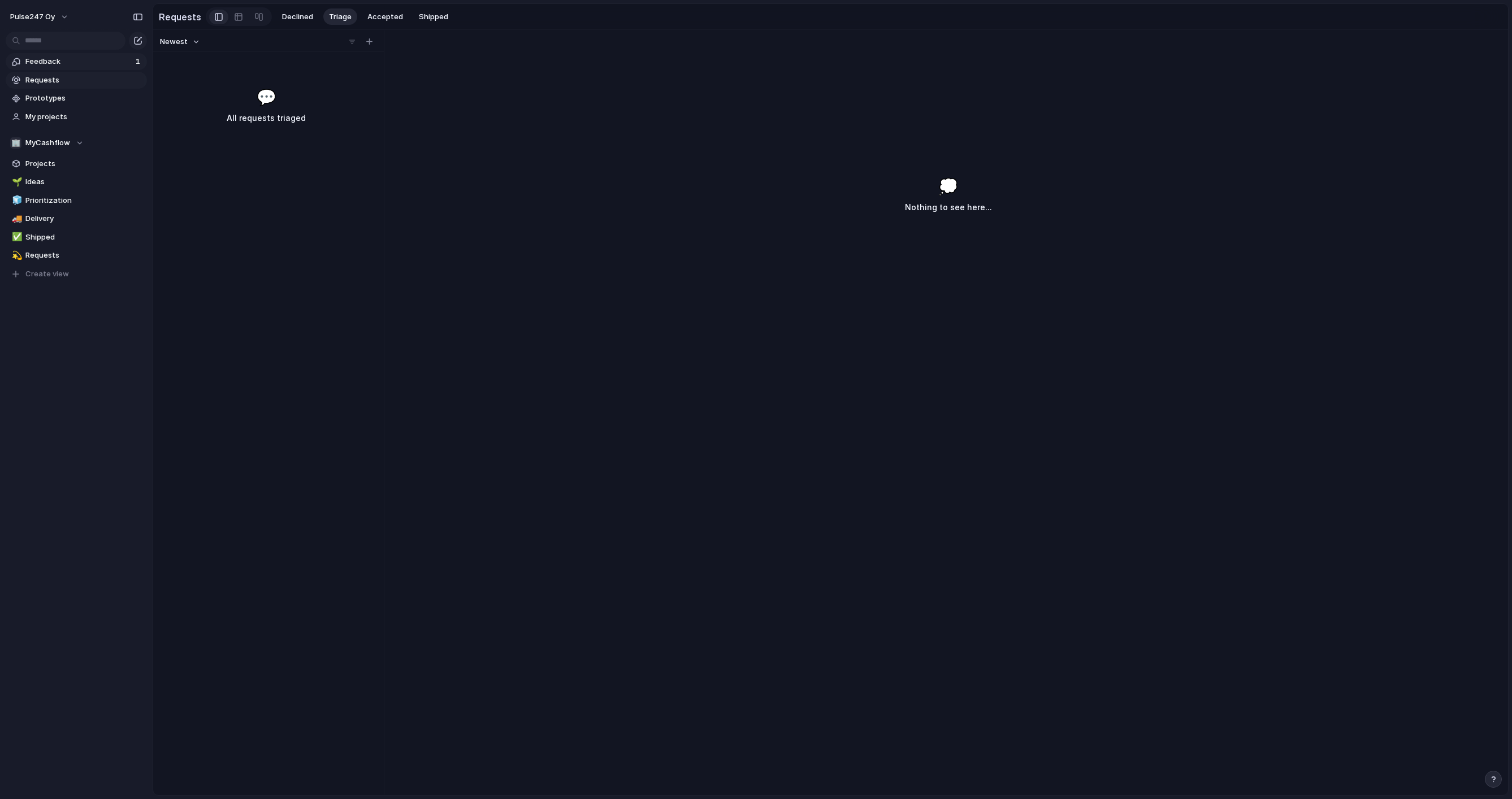
click at [52, 63] on span "Feedback" at bounding box center [79, 62] width 107 height 11
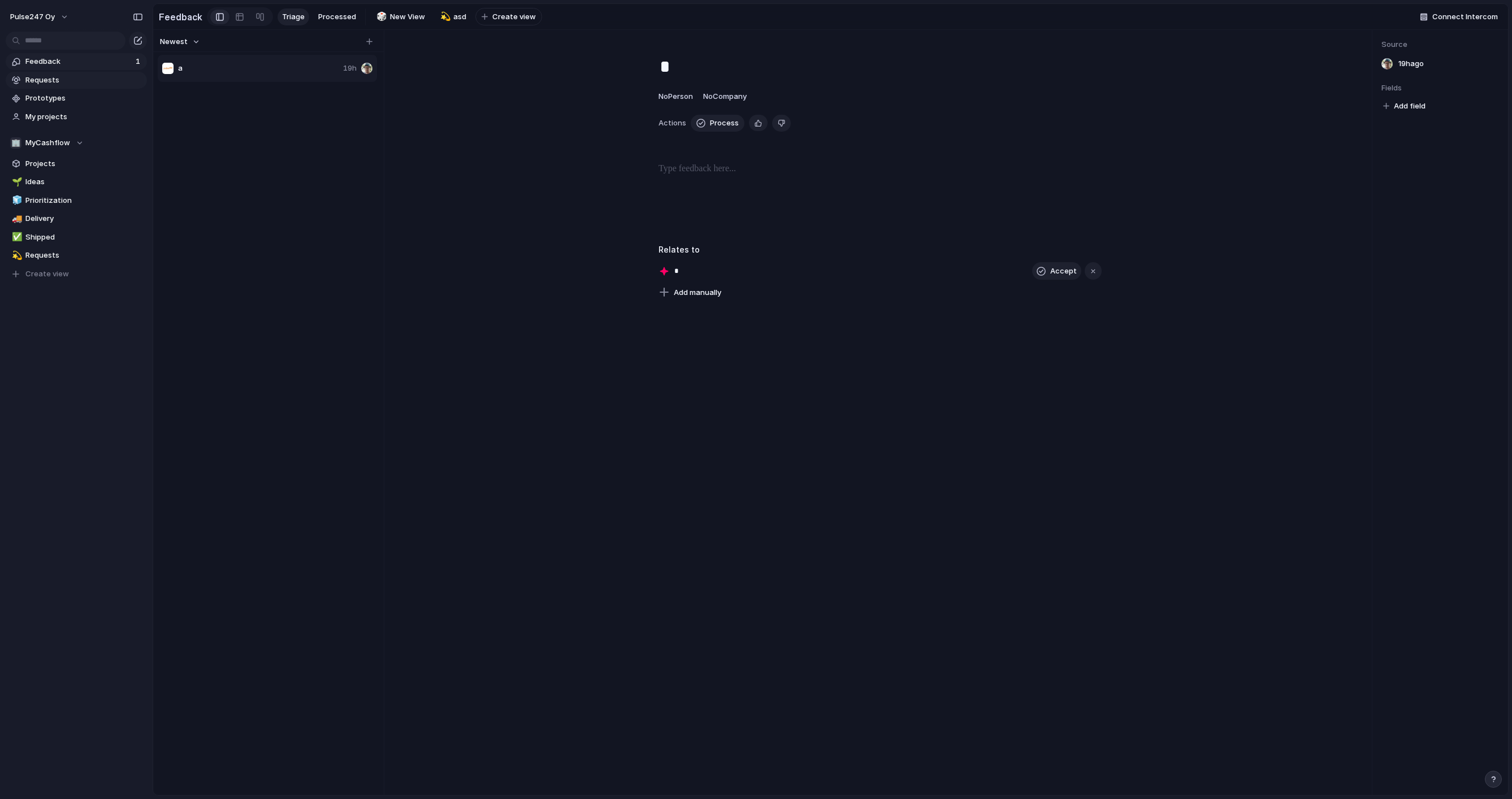
click at [52, 75] on span "Requests" at bounding box center [84, 80] width 118 height 11
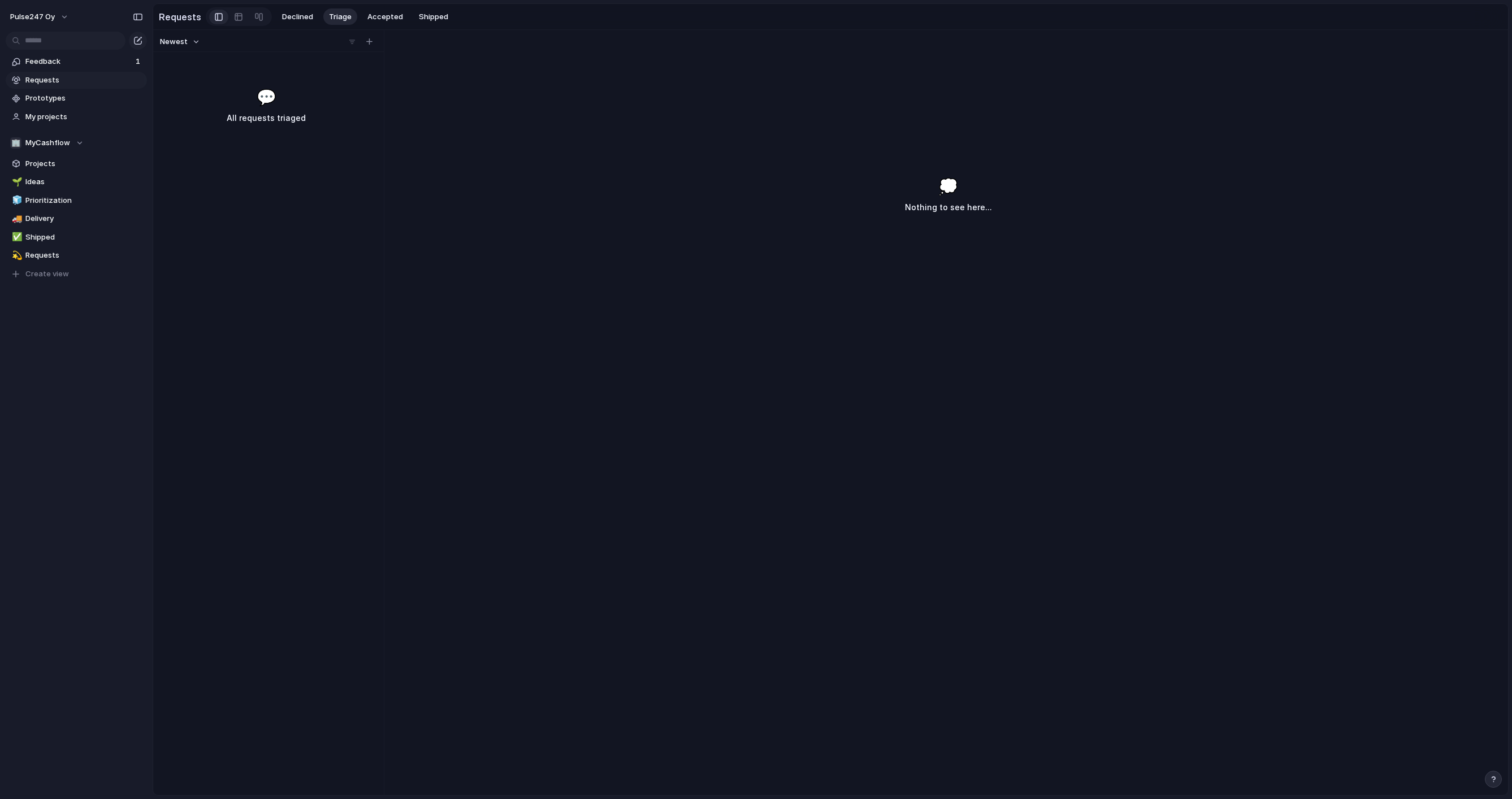
click at [312, 197] on div "Newest 💬 All requests triaged" at bounding box center [266, 412] width 226 height 766
click at [280, 149] on div "Newest 💬 All requests triaged" at bounding box center [266, 412] width 226 height 766
